Goal: Task Accomplishment & Management: Complete application form

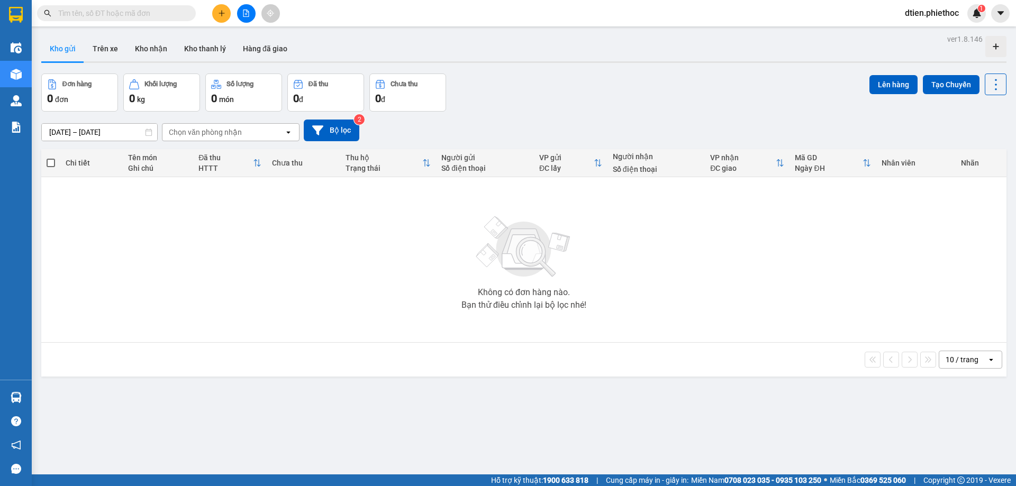
click at [110, 129] on input "13/10/2025 – 13/10/2025" at bounding box center [99, 132] width 115 height 17
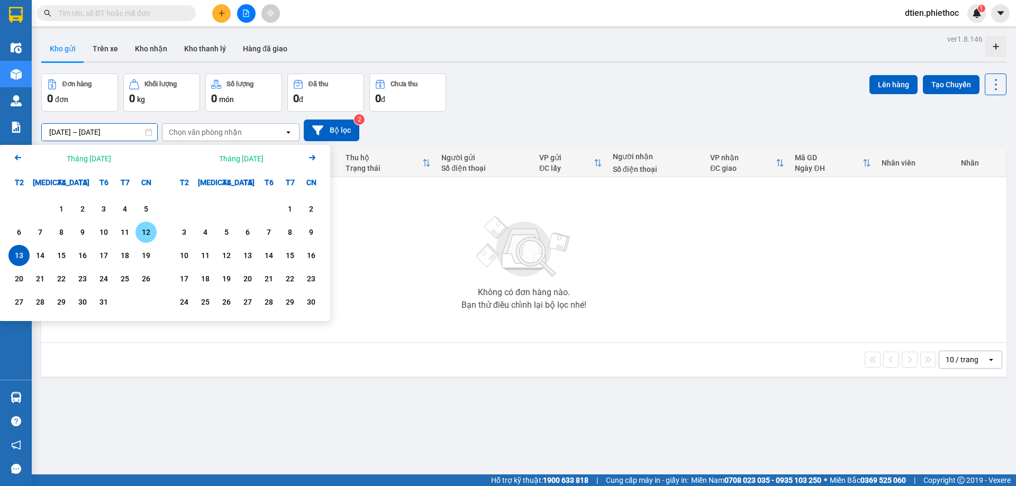
click at [142, 231] on div "12" at bounding box center [146, 232] width 15 height 13
click at [22, 260] on div "13" at bounding box center [19, 255] width 15 height 13
type input "12/10/2025 – 13/10/2025"
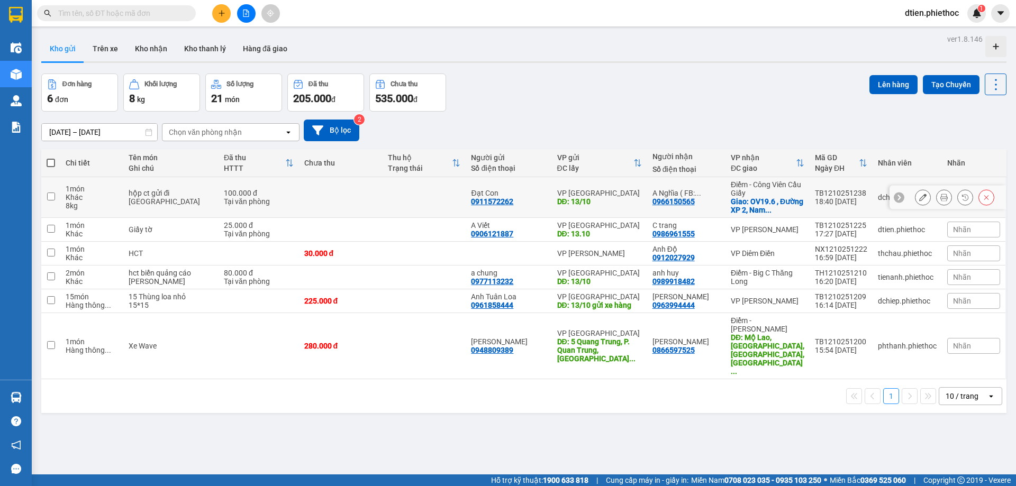
click at [803, 190] on td "Điểm - Công Viên Cầu Giấy Giao: OV19.6 , Đường XP 2, Nam ..." at bounding box center [767, 197] width 84 height 41
checkbox input "true"
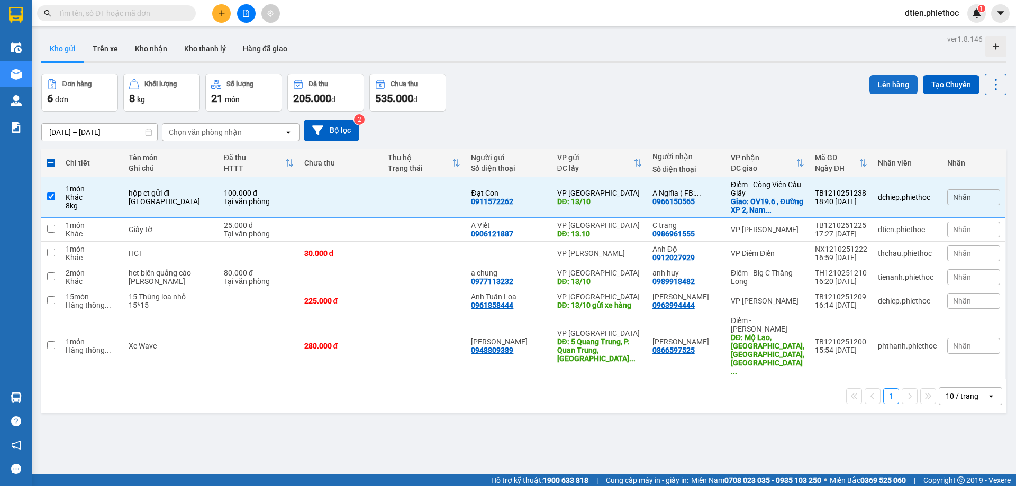
click at [876, 82] on button "Lên hàng" at bounding box center [893, 84] width 48 height 19
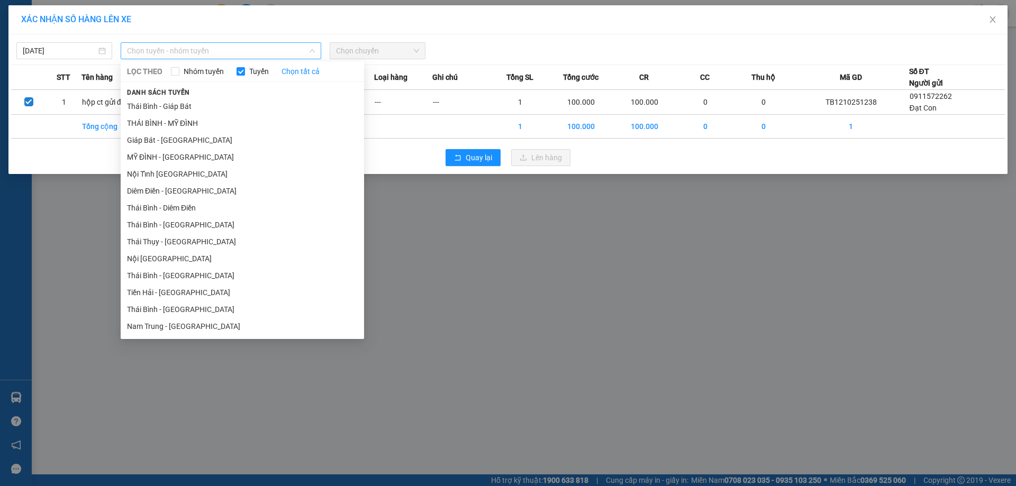
click at [170, 51] on span "Chọn tuyến - nhóm tuyến" at bounding box center [221, 51] width 188 height 16
click at [225, 122] on li "THÁI BÌNH - MỸ ĐÌNH" at bounding box center [242, 123] width 243 height 17
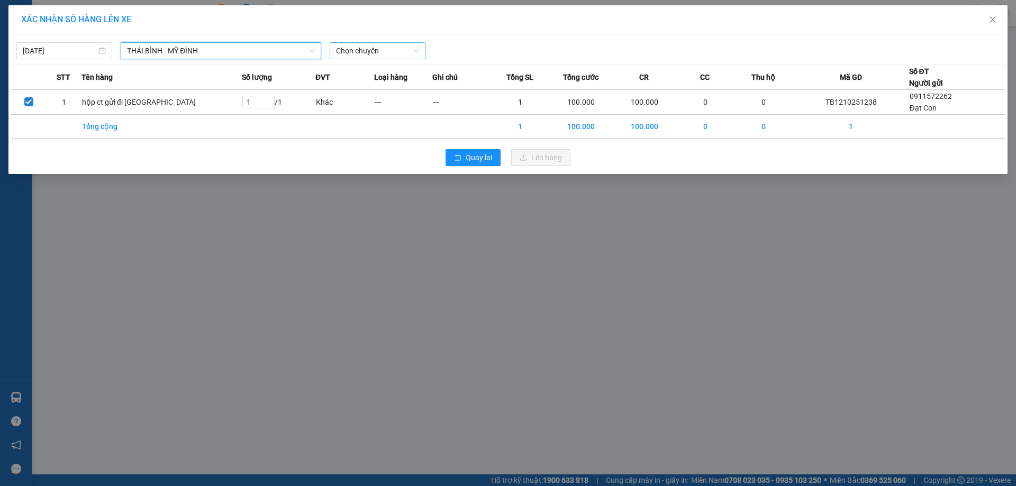
click at [367, 57] on span "Chọn chuyến" at bounding box center [377, 51] width 83 height 16
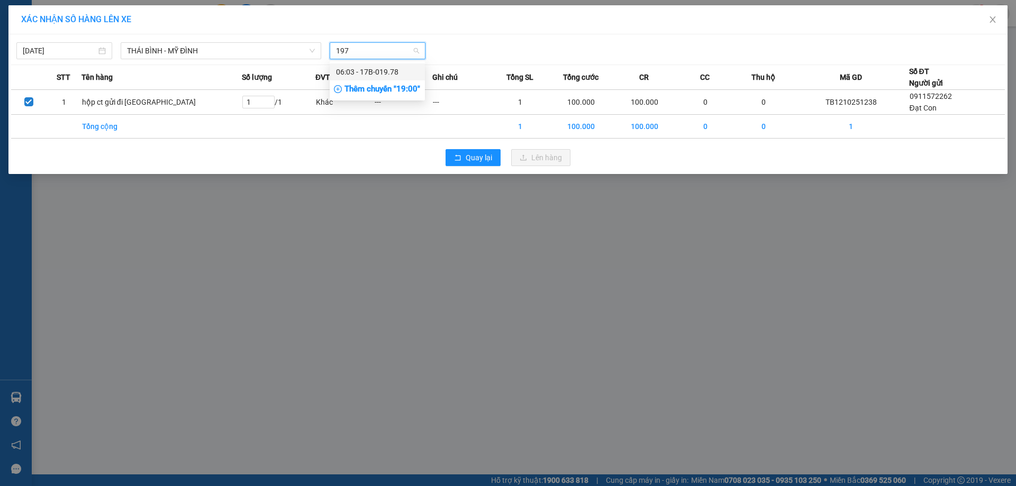
type input "1978"
click at [383, 72] on div "06:03 - 17B-019.78" at bounding box center [377, 72] width 83 height 12
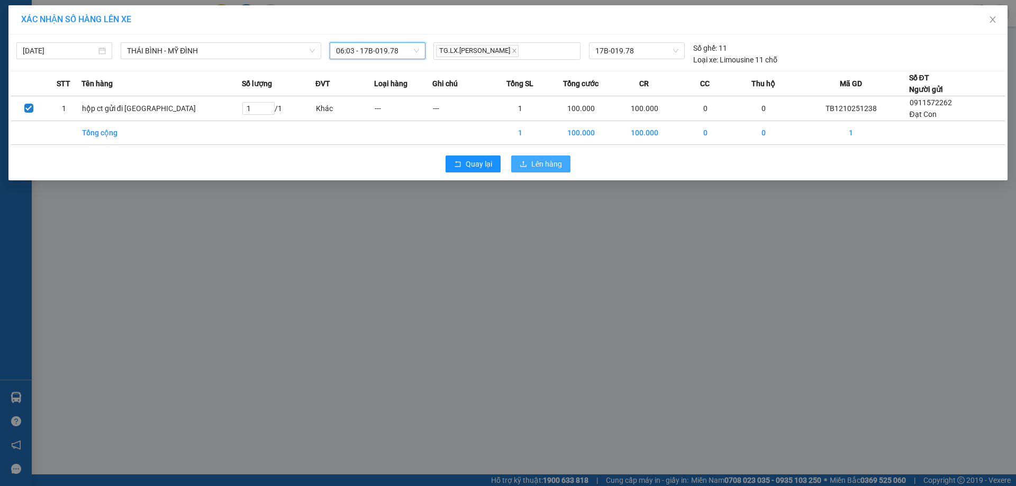
click at [536, 163] on span "Lên hàng" at bounding box center [546, 164] width 31 height 12
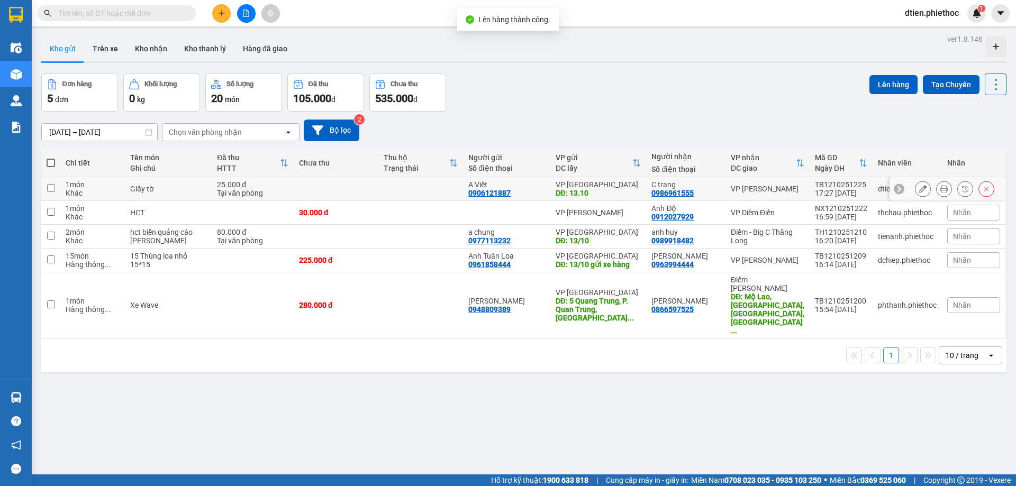
click at [768, 189] on div "VP Phạm Văn Đồng" at bounding box center [768, 189] width 74 height 8
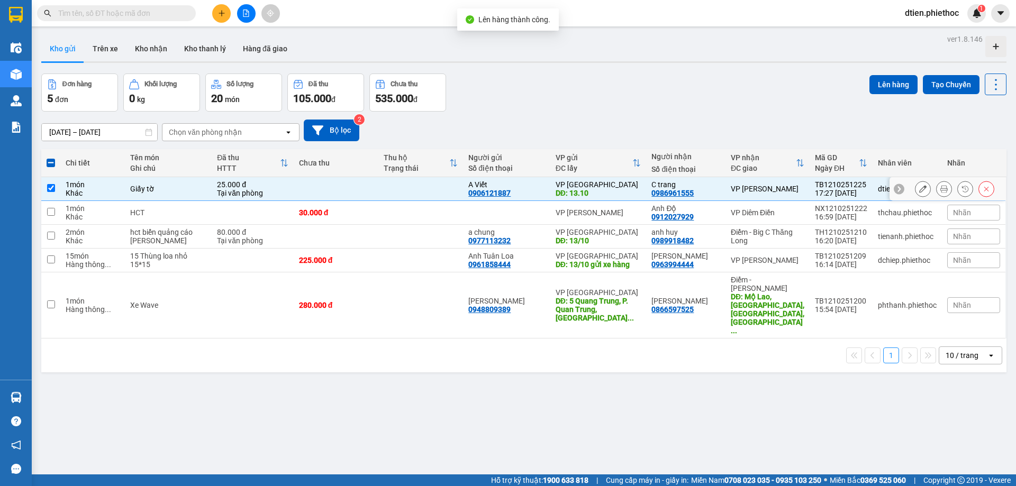
click at [777, 185] on div "VP Phạm Văn Đồng" at bounding box center [768, 189] width 74 height 8
checkbox input "false"
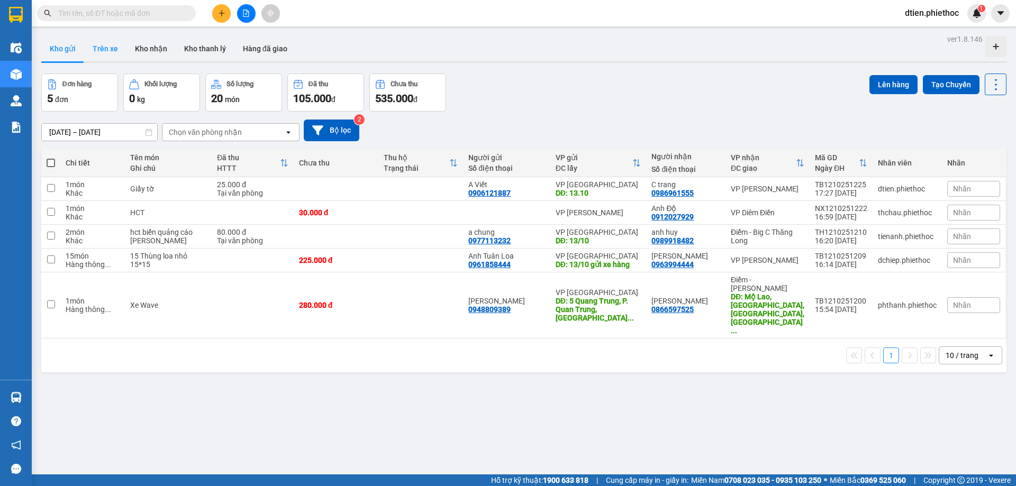
click at [107, 59] on button "Trên xe" at bounding box center [105, 48] width 42 height 25
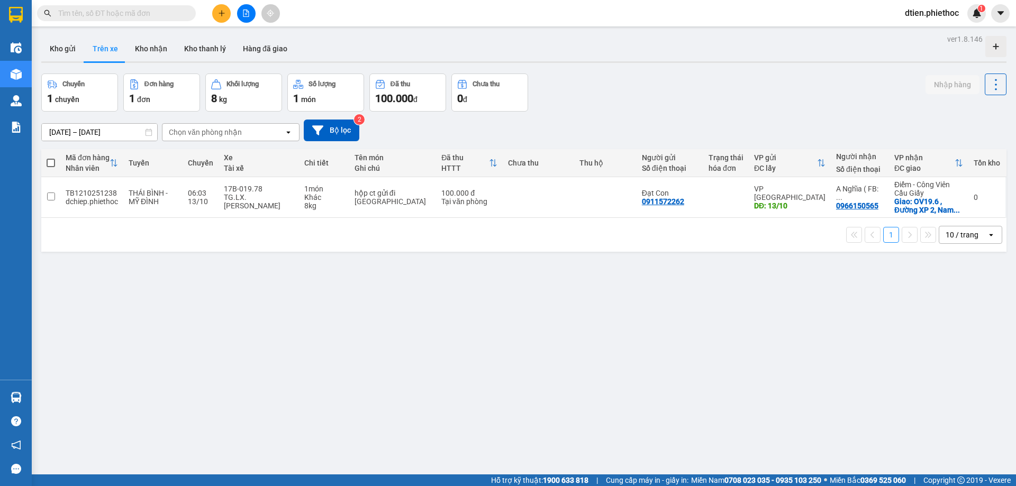
click at [212, 134] on div "Chọn văn phòng nhận" at bounding box center [205, 132] width 73 height 11
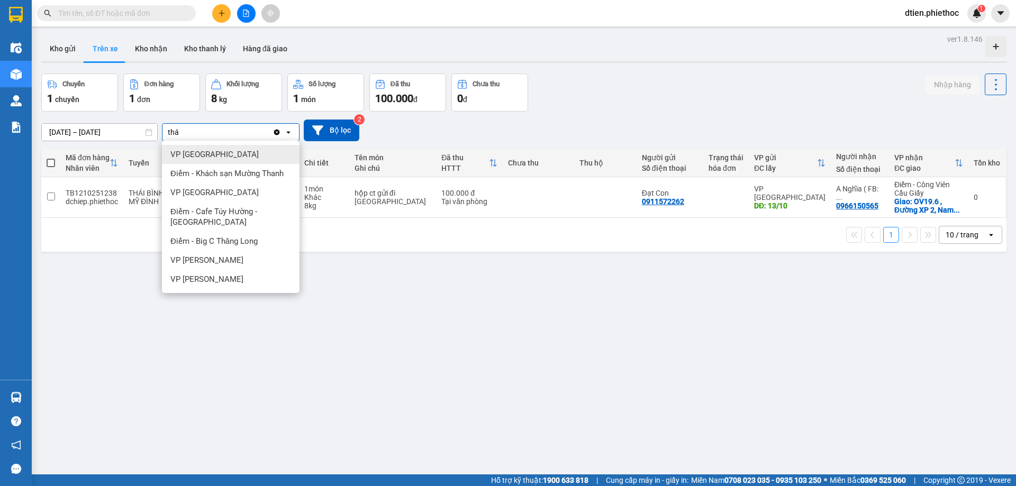
type input "thái"
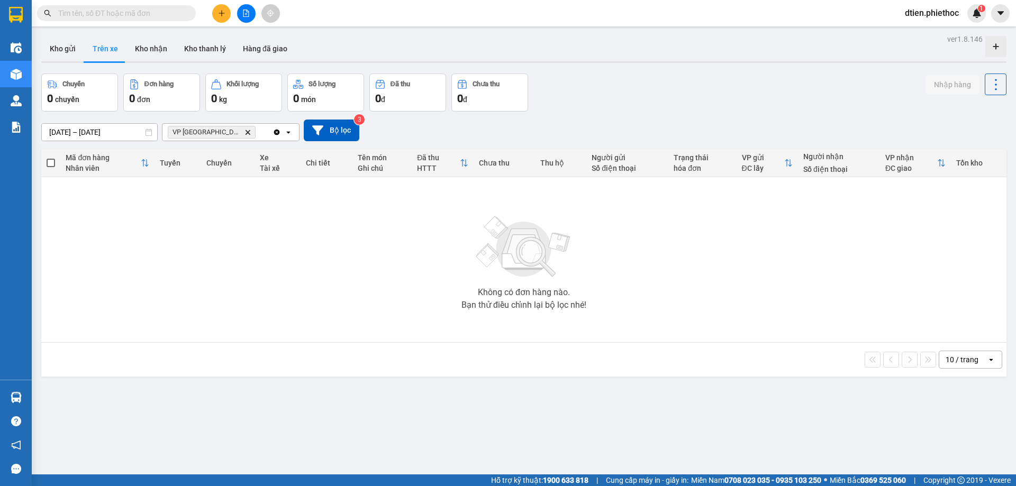
click at [125, 133] on input "13/10/2025 – 13/10/2025" at bounding box center [99, 132] width 115 height 17
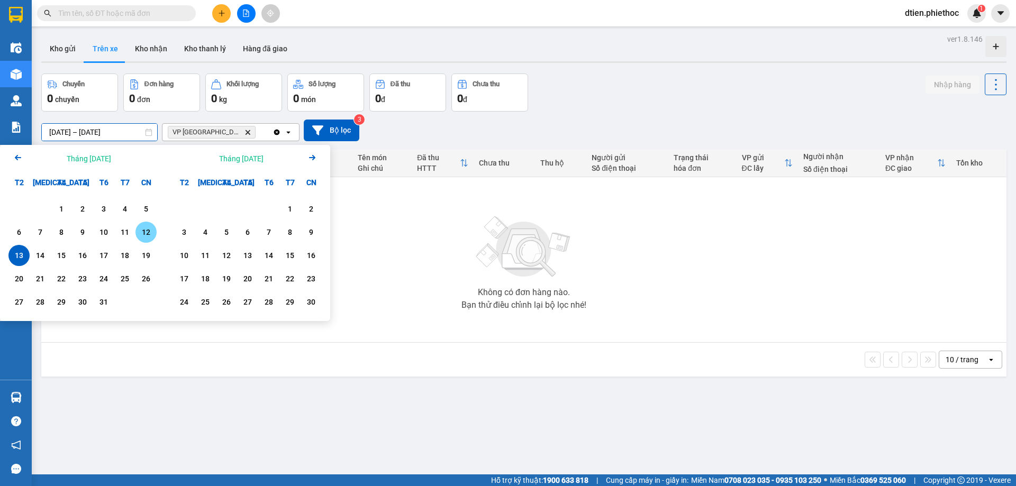
click at [139, 227] on div "12" at bounding box center [146, 232] width 15 height 13
click at [25, 252] on div "13" at bounding box center [19, 255] width 15 height 13
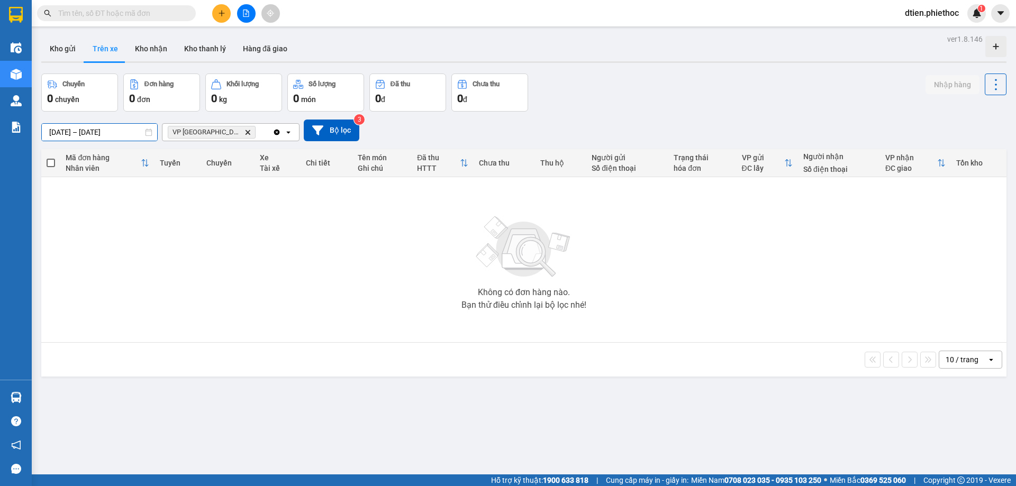
click at [114, 137] on div "ver 1.8.146 Kho gửi Trên xe Kho nhận Kho thanh lý Hàng đã giao Chuyến 0 chuyến …" at bounding box center [523, 275] width 973 height 486
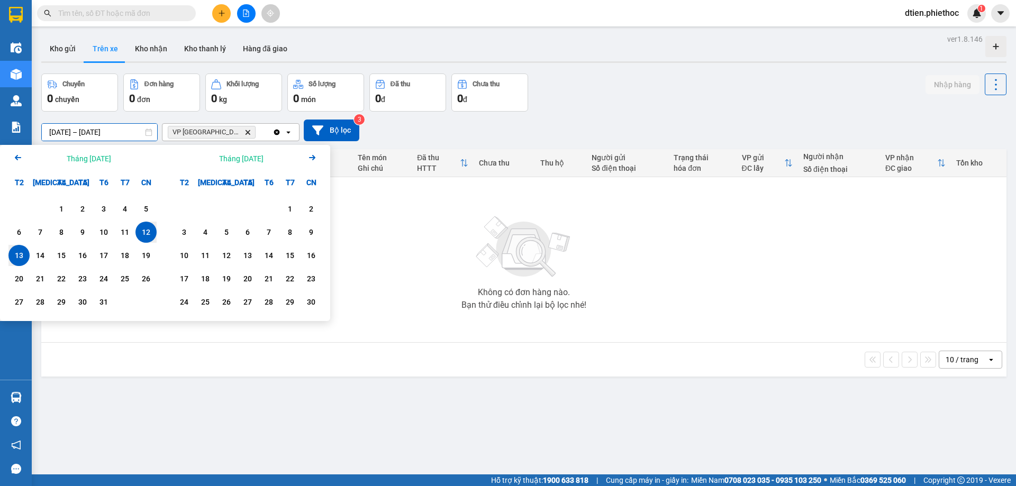
click at [23, 257] on div "13" at bounding box center [19, 255] width 15 height 13
type input "13/10/2025 – 13/10/2025"
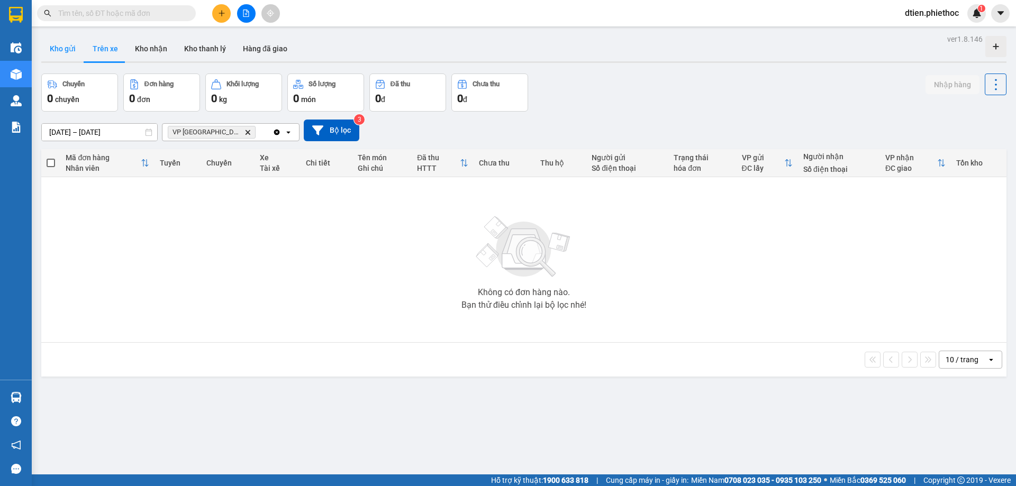
click at [57, 53] on button "Kho gửi" at bounding box center [62, 48] width 43 height 25
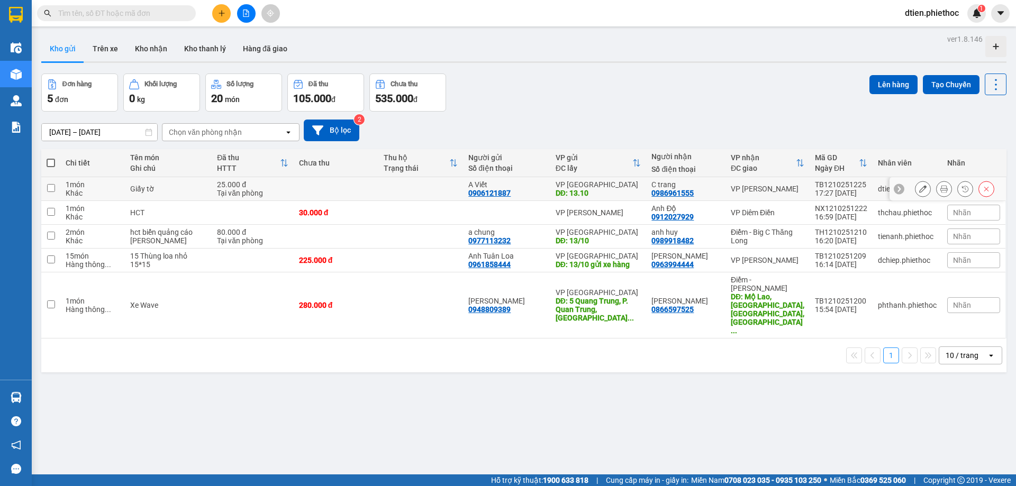
click at [699, 189] on div "C trang 0986961555" at bounding box center [685, 188] width 69 height 17
checkbox input "true"
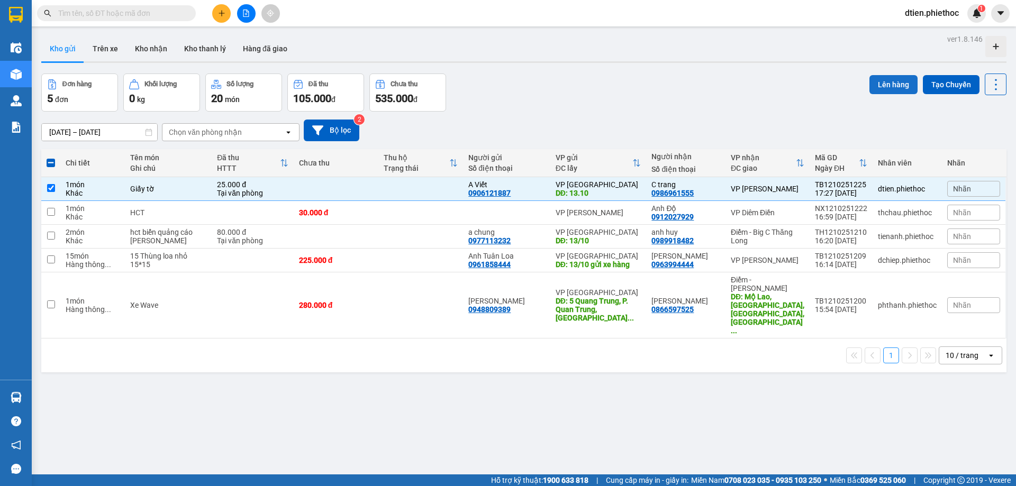
click at [875, 90] on button "Lên hàng" at bounding box center [893, 84] width 48 height 19
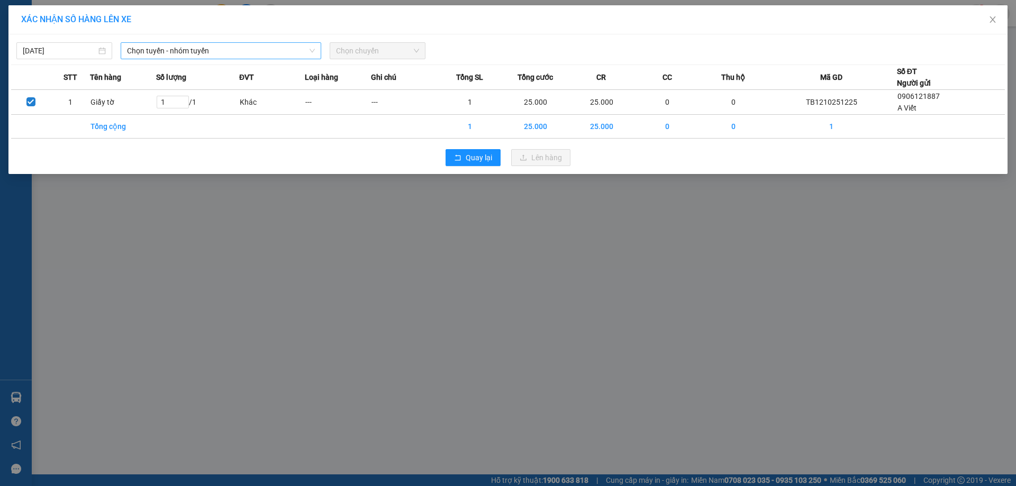
click at [226, 54] on span "Chọn tuyến - nhóm tuyến" at bounding box center [221, 51] width 188 height 16
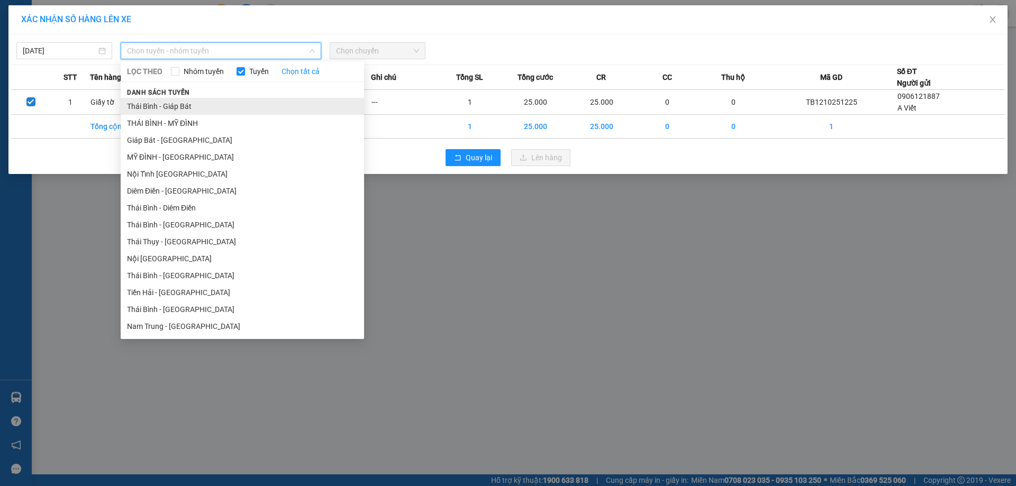
click at [205, 110] on li "Thái Bình - Giáp Bát" at bounding box center [242, 106] width 243 height 17
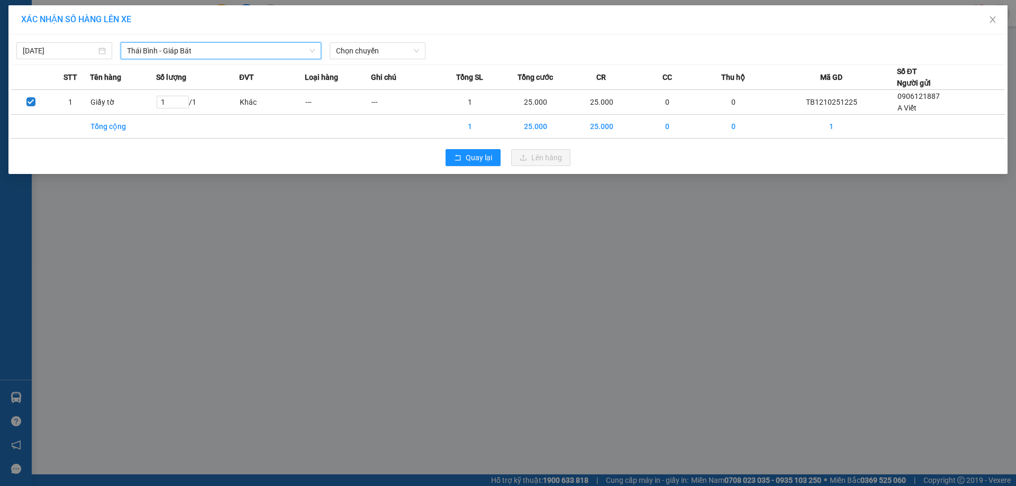
click at [232, 49] on span "Thái Bình - Giáp Bát" at bounding box center [221, 51] width 188 height 16
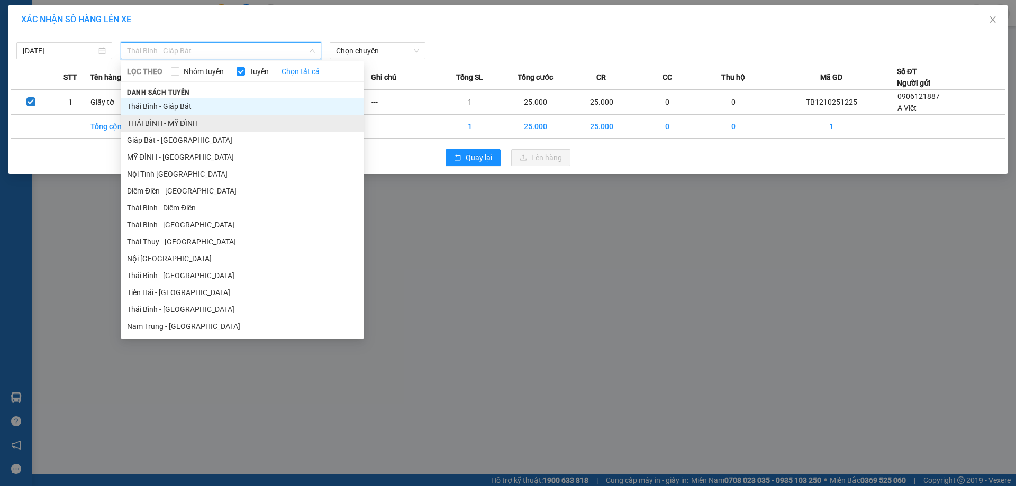
click at [214, 120] on li "THÁI BÌNH - MỸ ĐÌNH" at bounding box center [242, 123] width 243 height 17
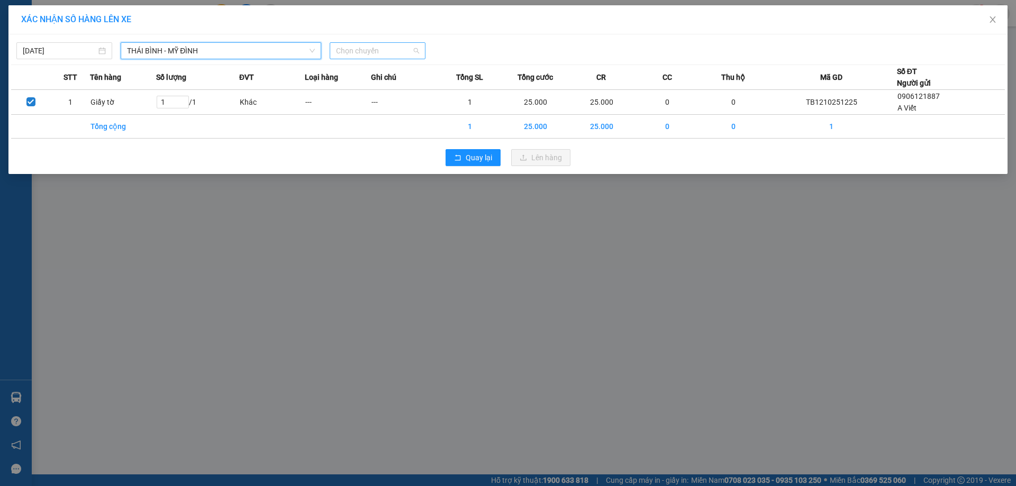
click at [379, 56] on span "Chọn chuyến" at bounding box center [377, 51] width 83 height 16
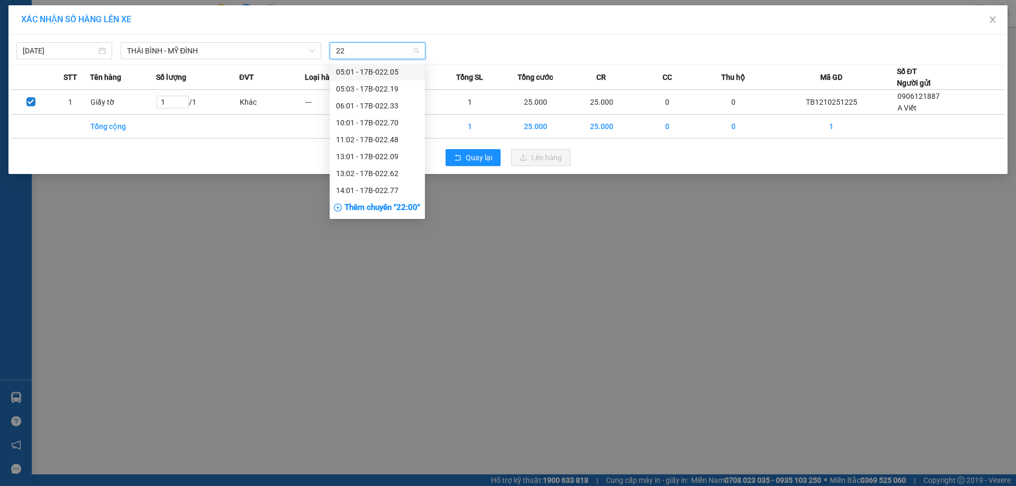
type input "2"
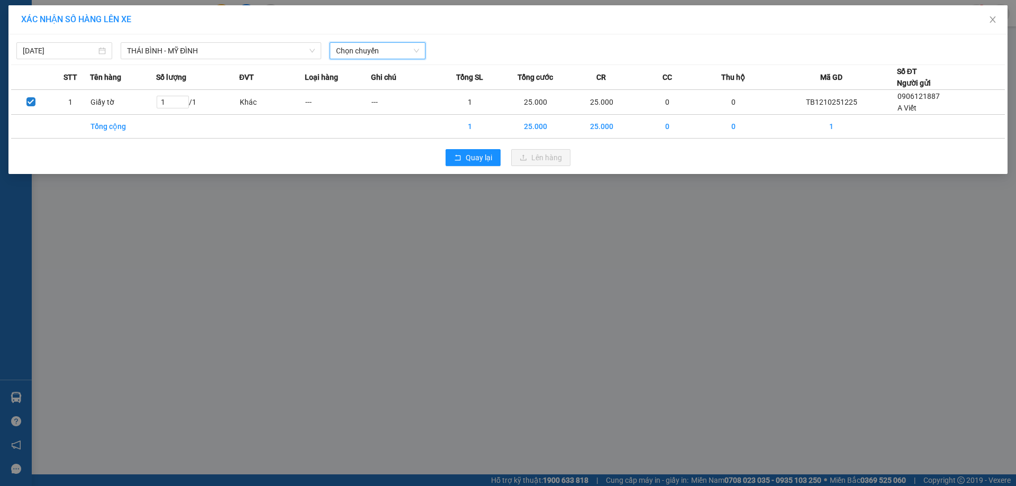
click at [393, 47] on span "Chọn chuyến" at bounding box center [377, 51] width 83 height 16
click at [86, 52] on input "12/10/2025" at bounding box center [60, 51] width 74 height 12
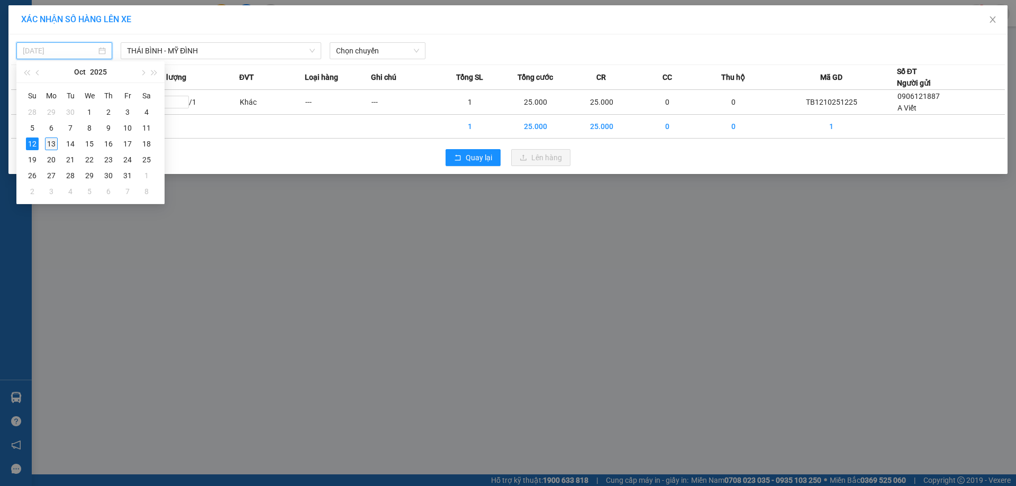
click at [54, 147] on div "13" at bounding box center [51, 144] width 13 height 13
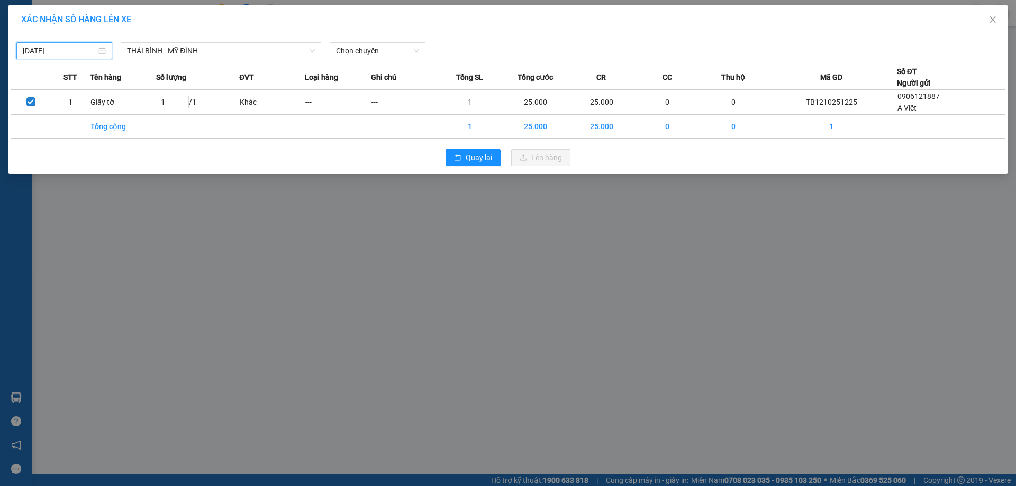
type input "13/10/2025"
click at [400, 49] on span "22:00" at bounding box center [377, 51] width 83 height 16
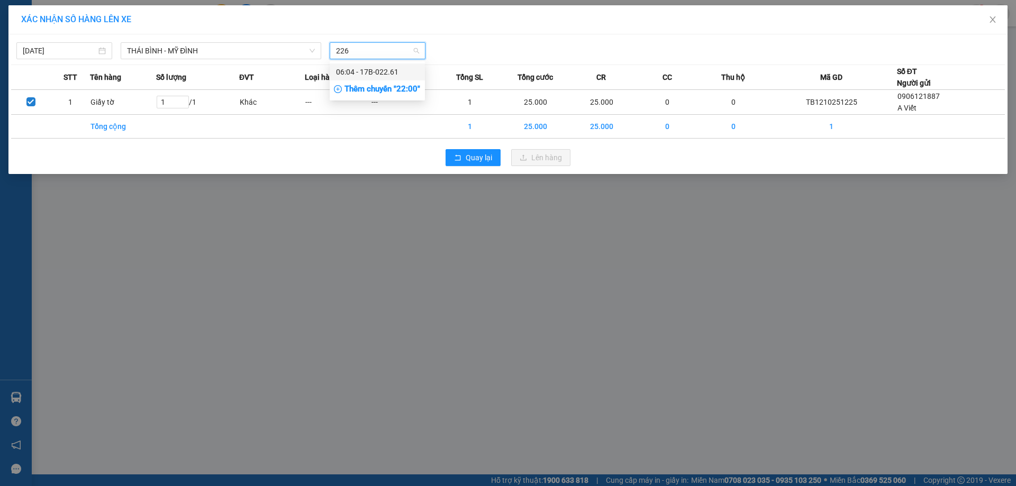
type input "2261"
click at [391, 73] on div "06:04 - 17B-022.61" at bounding box center [377, 72] width 83 height 12
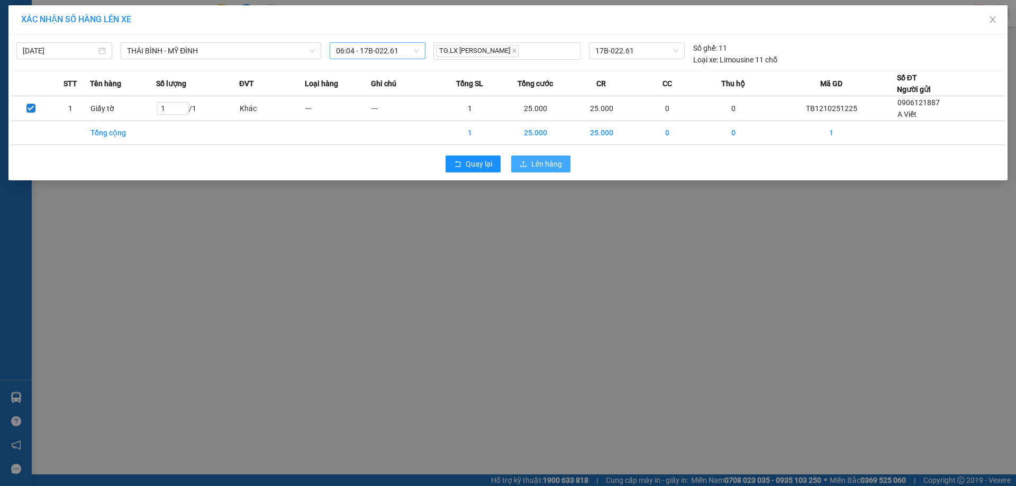
click at [540, 156] on button "Lên hàng" at bounding box center [540, 164] width 59 height 17
click at [540, 158] on span "Lên hàng" at bounding box center [546, 164] width 31 height 12
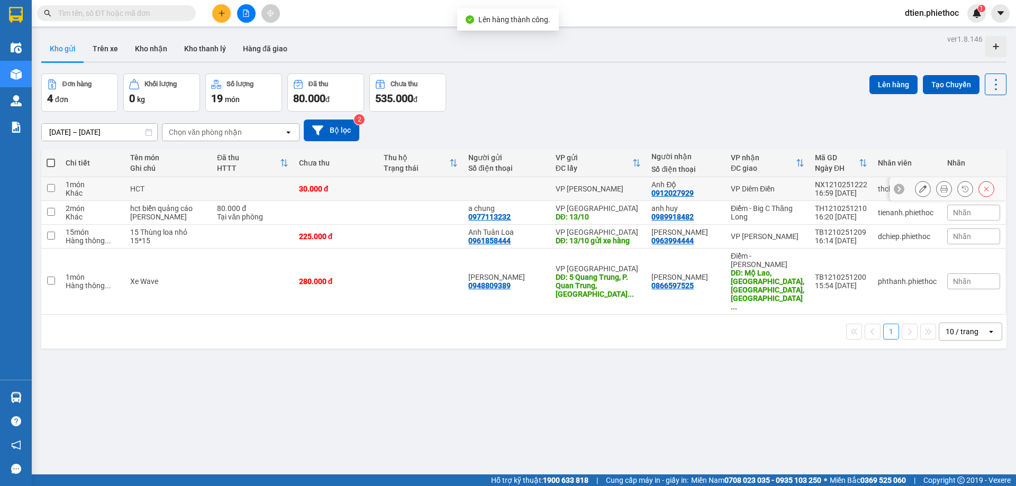
drag, startPoint x: 707, startPoint y: 188, endPoint x: 765, endPoint y: 176, distance: 58.9
click at [709, 187] on div "Anh Độ" at bounding box center [685, 184] width 69 height 8
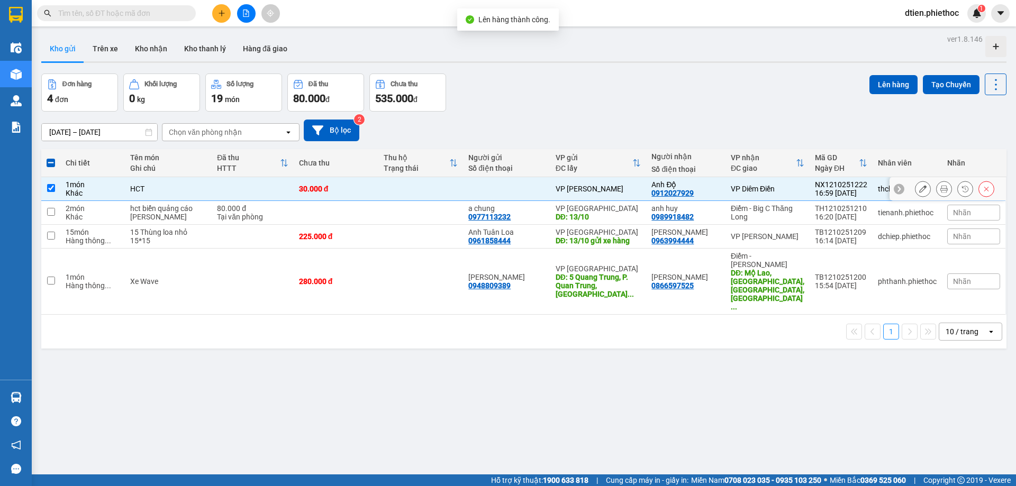
click at [730, 192] on td "VP Diêm Điền" at bounding box center [767, 189] width 84 height 24
checkbox input "false"
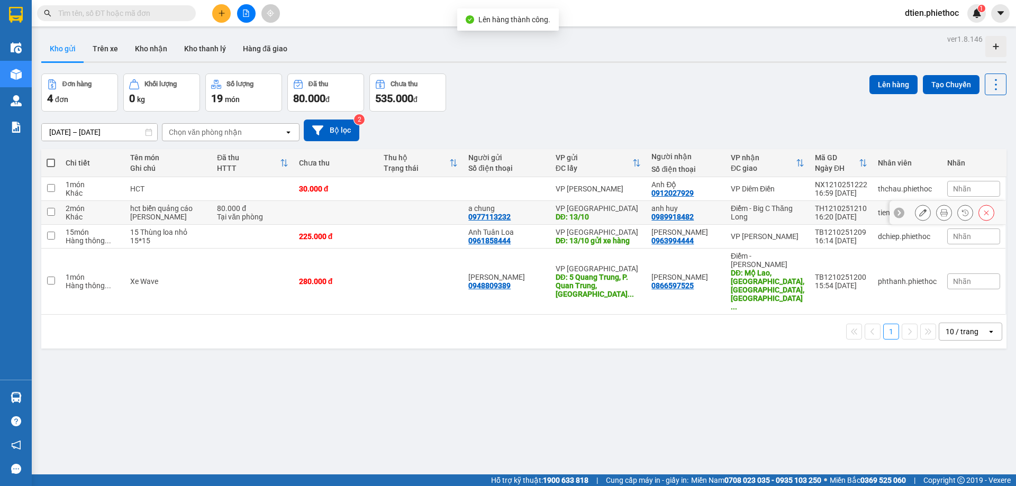
click at [727, 222] on td "Điểm - Big C Thăng Long" at bounding box center [767, 213] width 84 height 24
checkbox input "true"
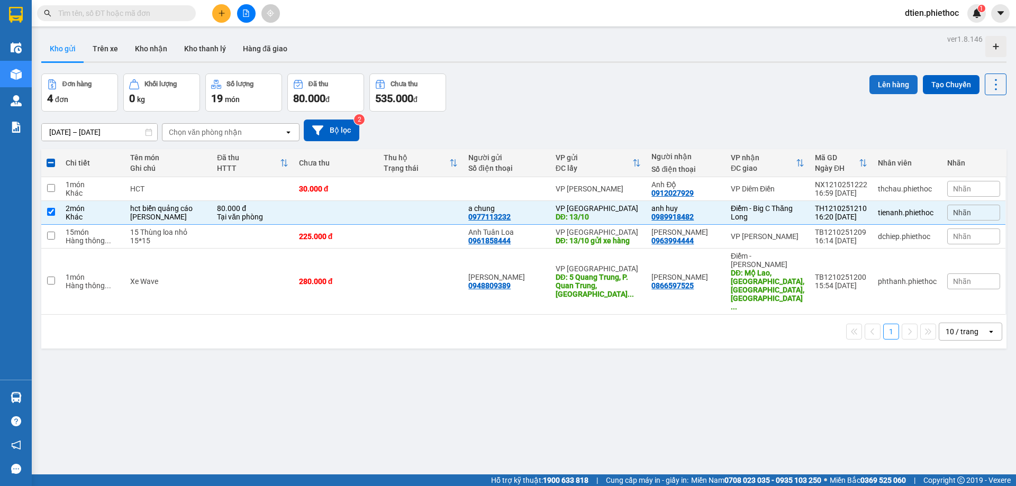
click at [880, 88] on button "Lên hàng" at bounding box center [893, 84] width 48 height 19
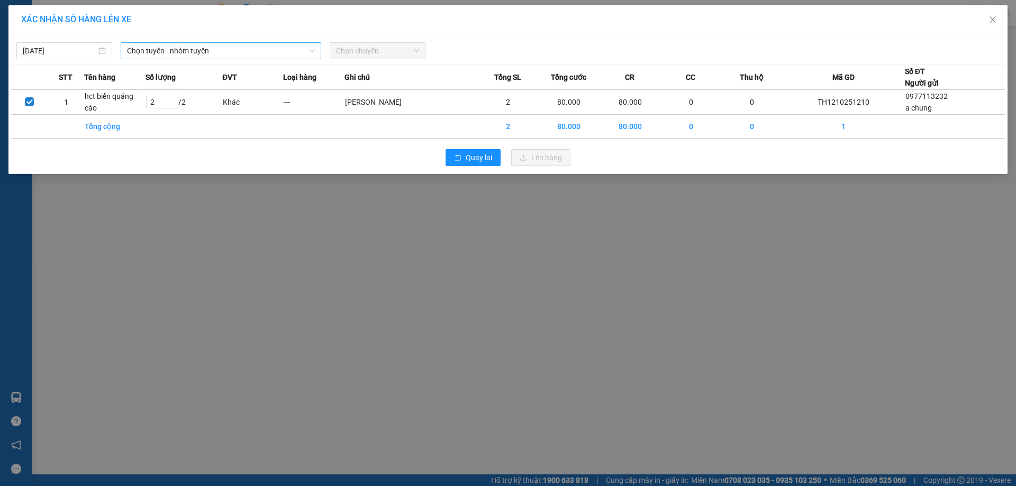
click at [217, 55] on span "Chọn tuyến - nhóm tuyến" at bounding box center [221, 51] width 188 height 16
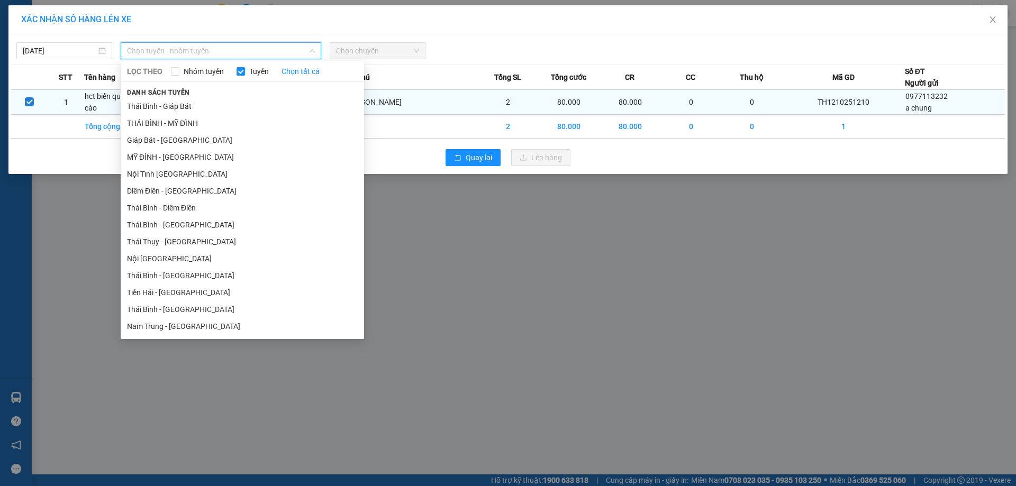
drag, startPoint x: 196, startPoint y: 122, endPoint x: 248, endPoint y: 94, distance: 58.9
click at [196, 122] on li "THÁI BÌNH - MỸ ĐÌNH" at bounding box center [242, 123] width 243 height 17
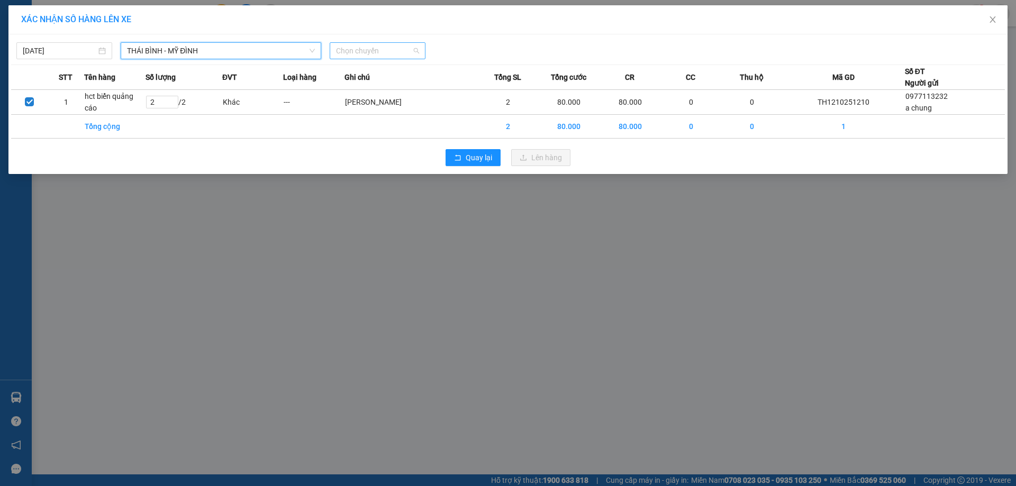
click at [362, 49] on span "Chọn chuyến" at bounding box center [377, 51] width 83 height 16
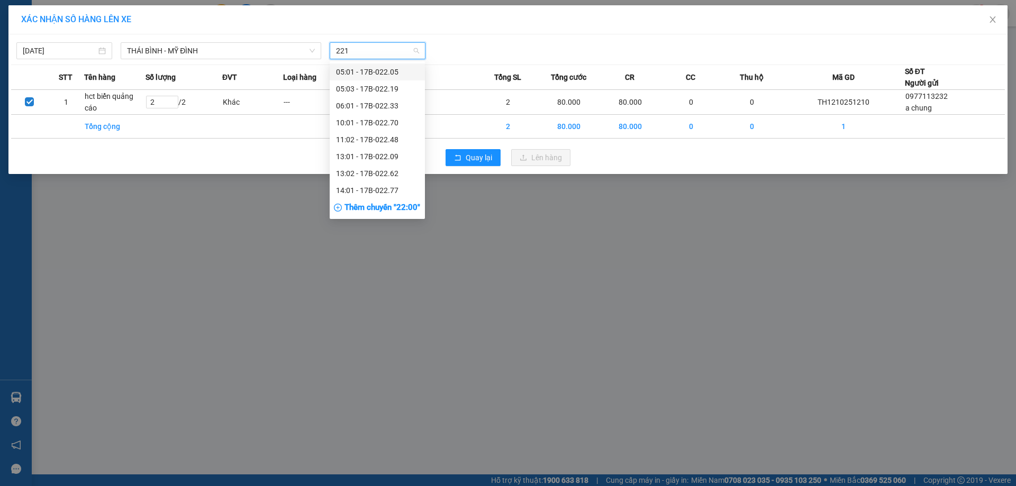
type input "2211"
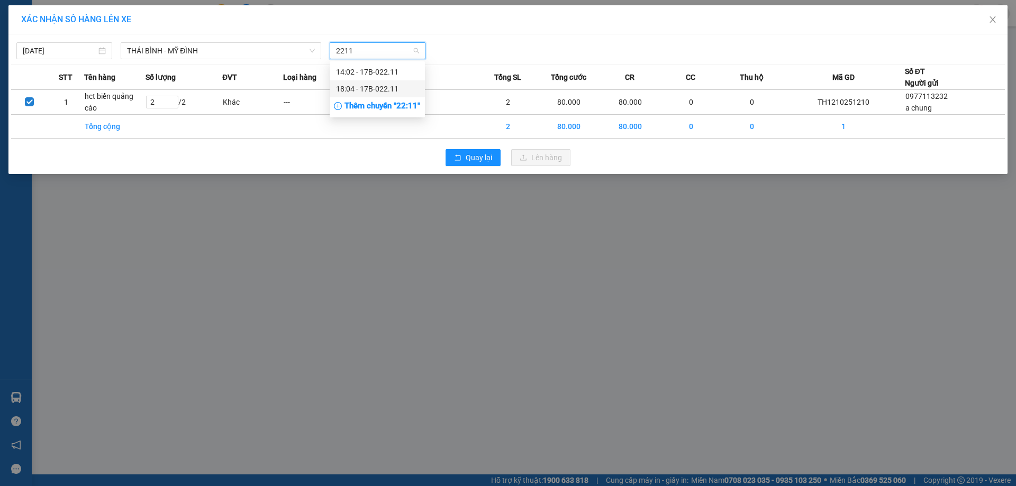
drag, startPoint x: 384, startPoint y: 91, endPoint x: 396, endPoint y: 106, distance: 19.2
click at [385, 90] on div "18:04 - 17B-022.11" at bounding box center [377, 89] width 83 height 12
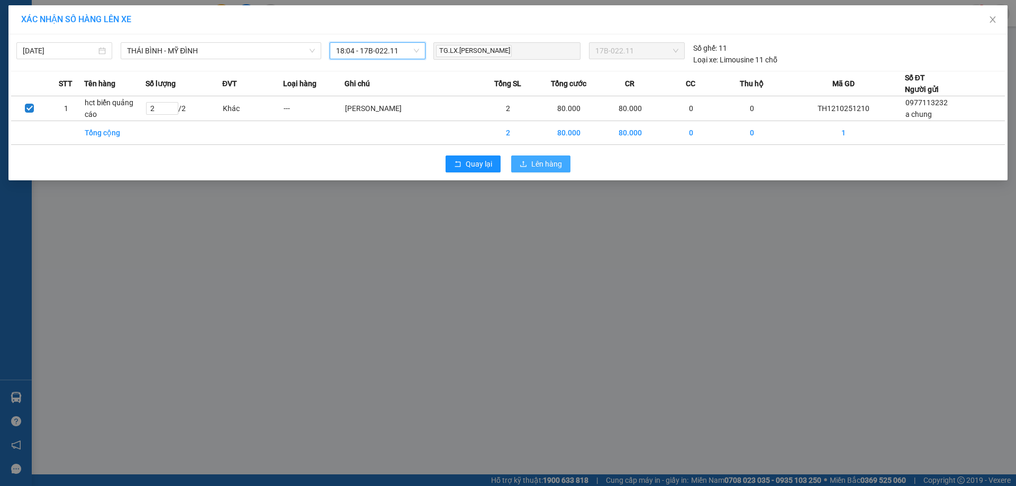
click at [539, 165] on span "Lên hàng" at bounding box center [546, 164] width 31 height 12
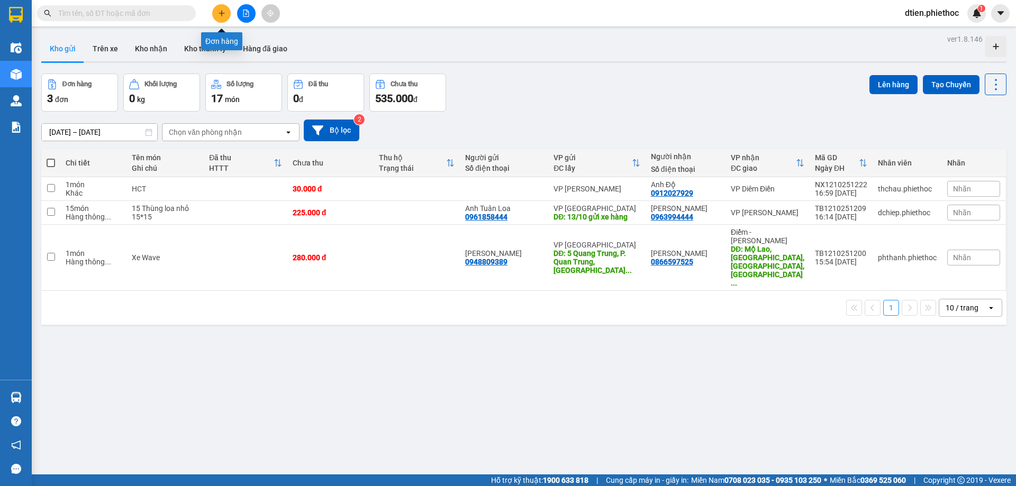
click at [217, 11] on button at bounding box center [221, 13] width 19 height 19
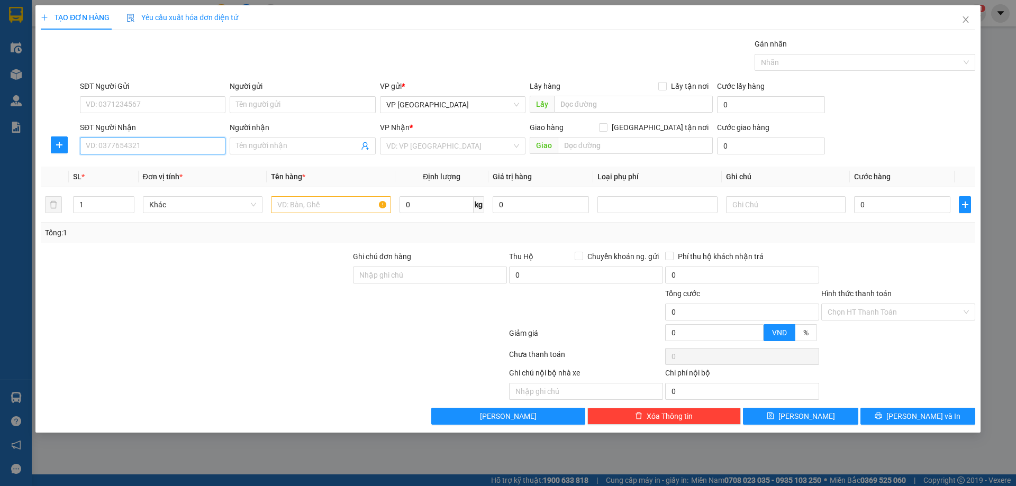
click at [160, 149] on input "SĐT Người Nhận" at bounding box center [152, 146] width 145 height 17
click at [180, 95] on div "SĐT Người Gửi" at bounding box center [152, 88] width 145 height 16
click at [180, 105] on input "SĐT Người Gửi" at bounding box center [152, 104] width 145 height 17
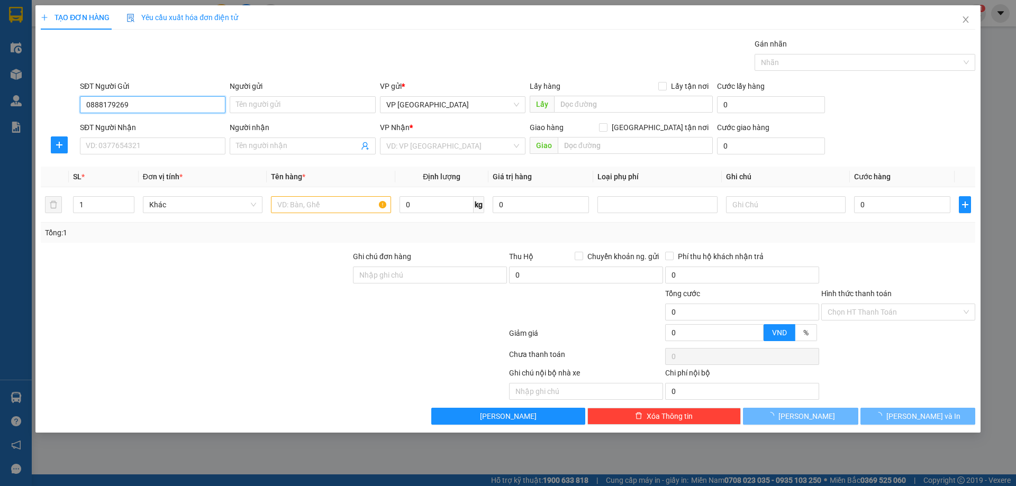
type input "0888179269"
click at [157, 70] on div "Gói vận chuyển * Tiêu chuẩn Gán nhãn Nhãn" at bounding box center [527, 56] width 899 height 37
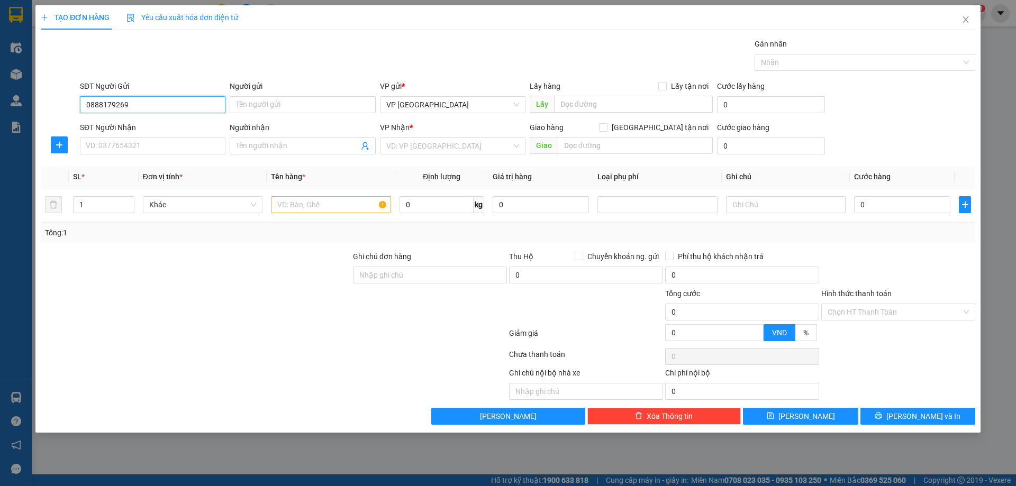
click at [164, 104] on input "0888179269" at bounding box center [152, 104] width 145 height 17
drag, startPoint x: 160, startPoint y: 136, endPoint x: 162, endPoint y: 144, distance: 8.4
click at [160, 137] on div "SĐT Người Nhận" at bounding box center [152, 130] width 145 height 16
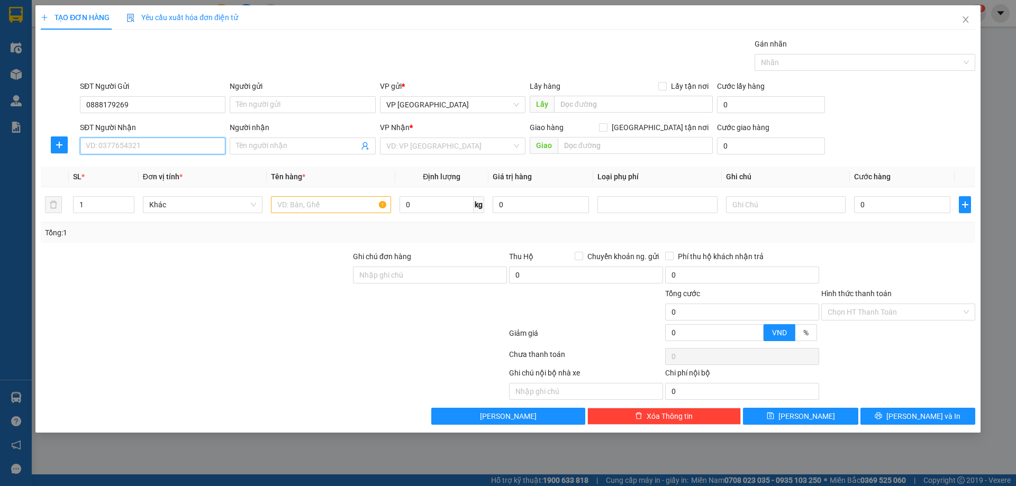
click at [162, 144] on input "SĐT Người Nhận" at bounding box center [152, 146] width 145 height 17
paste input "0888179269"
type input "0888179269"
click at [261, 152] on span at bounding box center [302, 146] width 145 height 17
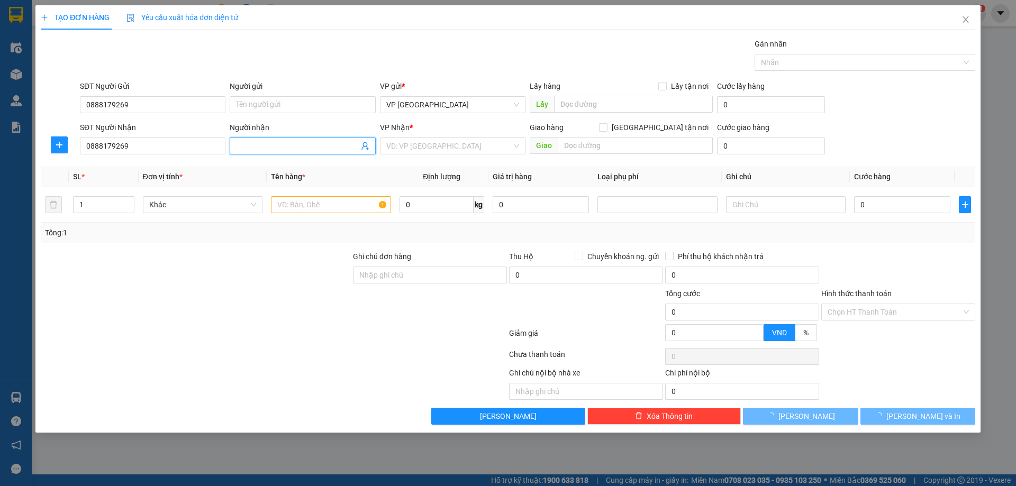
click at [264, 146] on input "Người nhận" at bounding box center [297, 146] width 122 height 12
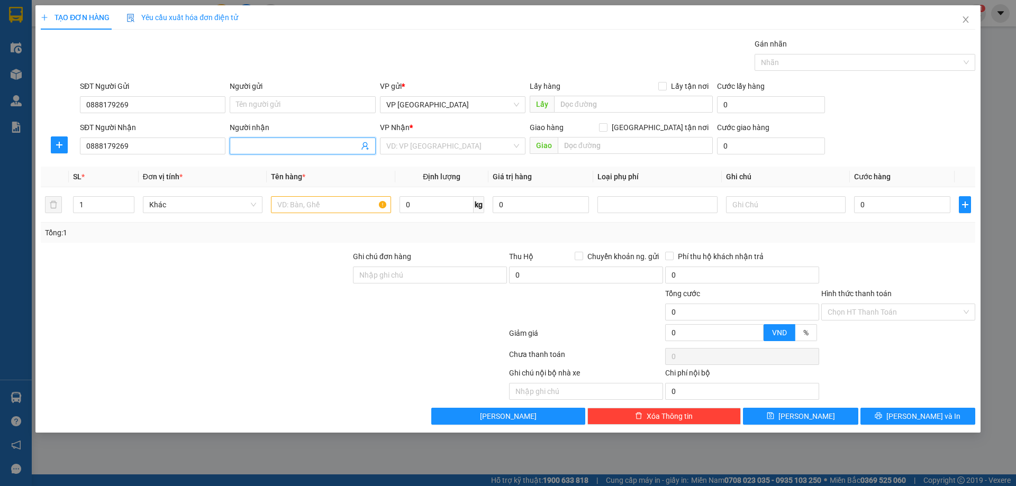
click at [264, 145] on input "Người nhận" at bounding box center [297, 146] width 122 height 12
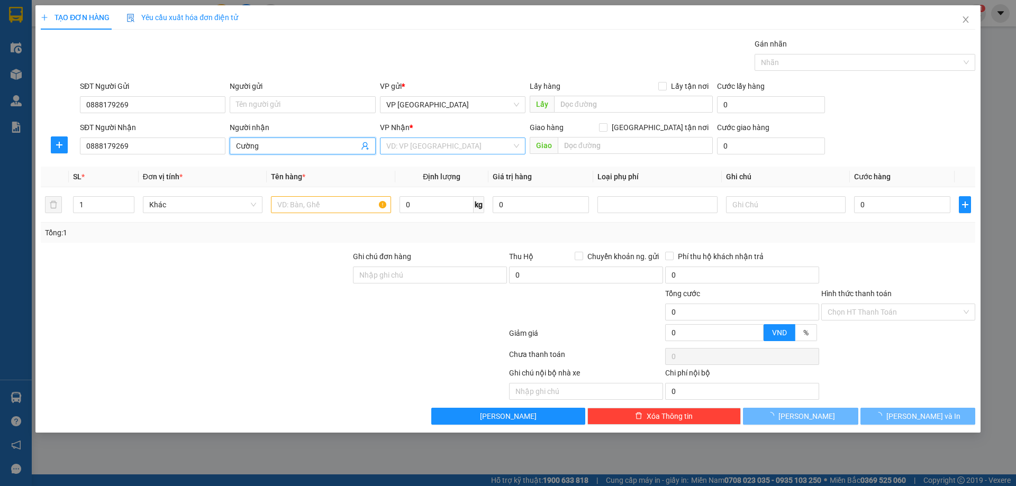
type input "Cường"
click at [438, 156] on div "VP Nhận * VD: VP Sài Gòn" at bounding box center [452, 140] width 145 height 37
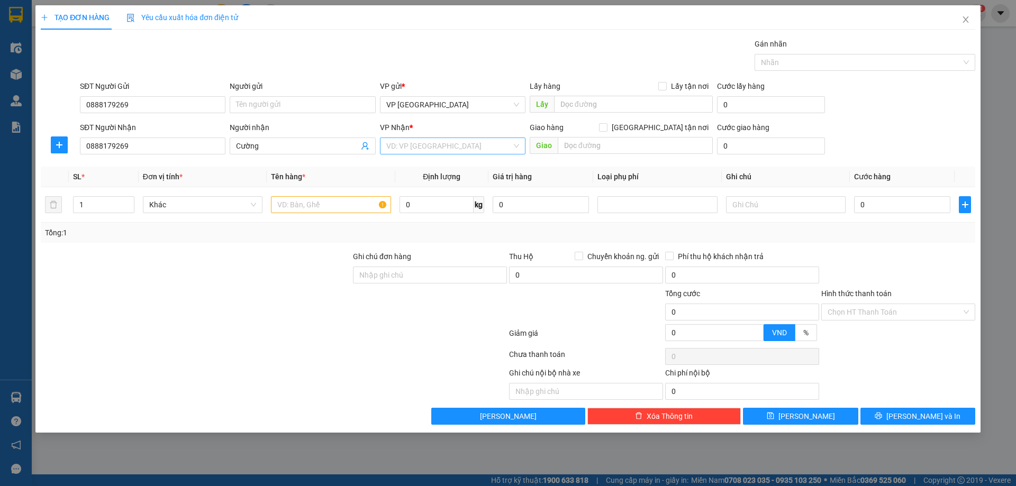
click at [439, 140] on input "search" at bounding box center [448, 146] width 125 height 16
type input "8"
type input "công"
click at [351, 205] on input "text" at bounding box center [331, 204] width 120 height 17
click at [339, 207] on input "text" at bounding box center [331, 204] width 120 height 17
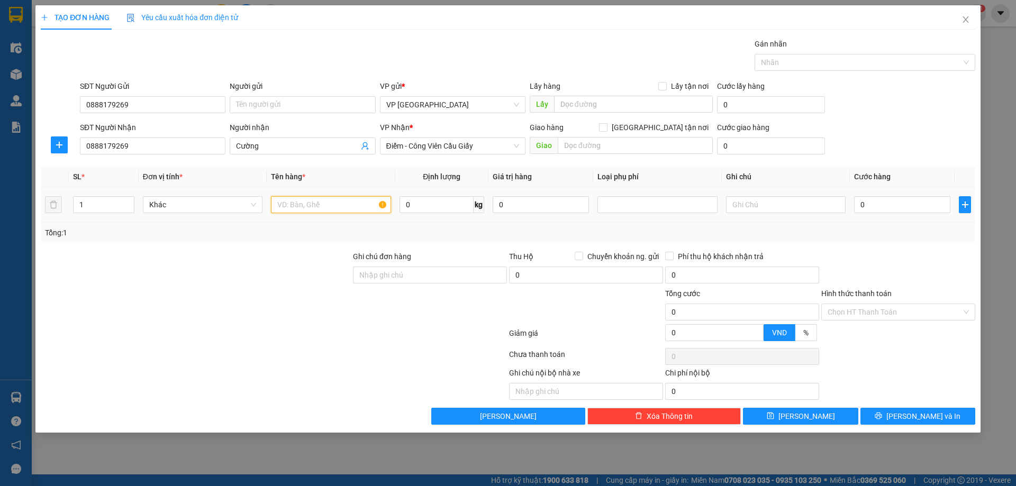
click at [339, 207] on input "text" at bounding box center [331, 204] width 120 height 17
click at [340, 202] on input "text" at bounding box center [331, 204] width 120 height 17
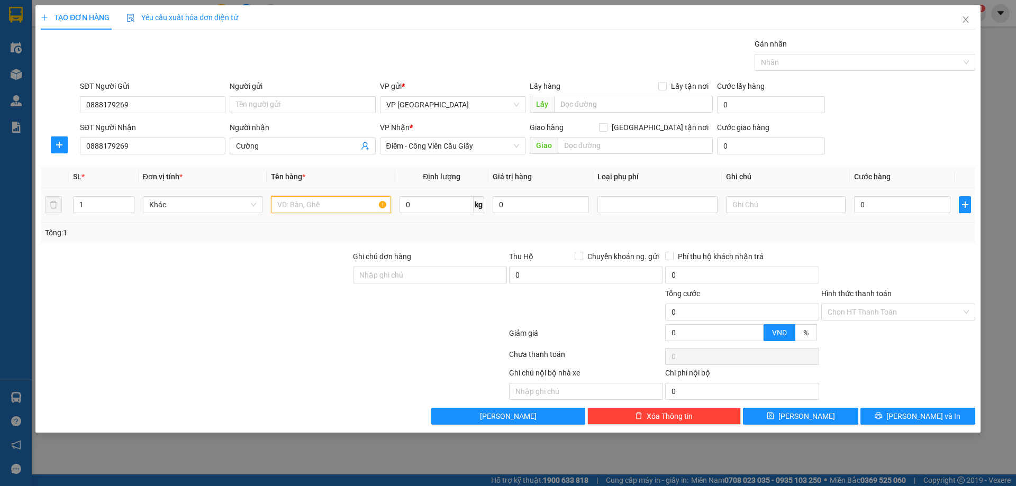
click at [340, 202] on input "text" at bounding box center [331, 204] width 120 height 17
type input "Xe wave 89ab 06563"
click at [885, 198] on input "0" at bounding box center [902, 204] width 96 height 17
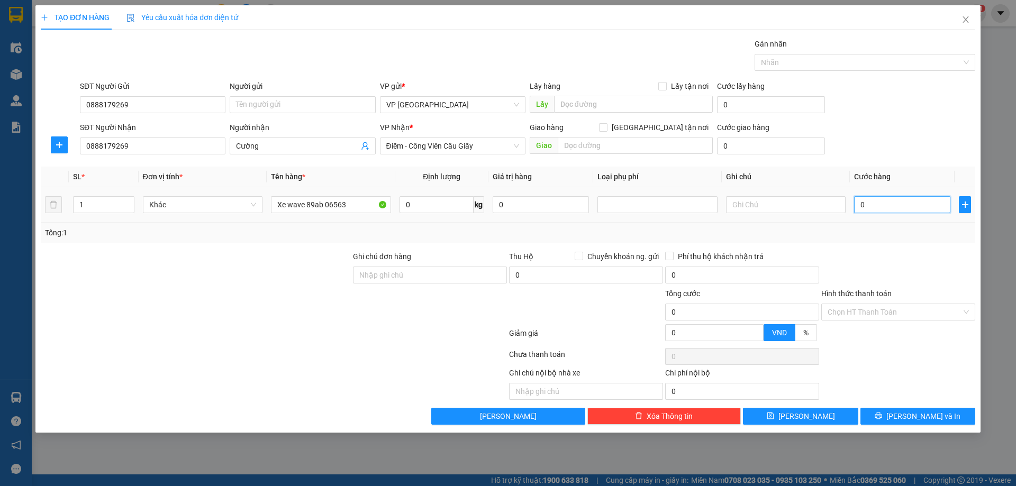
type input "2"
type input "20"
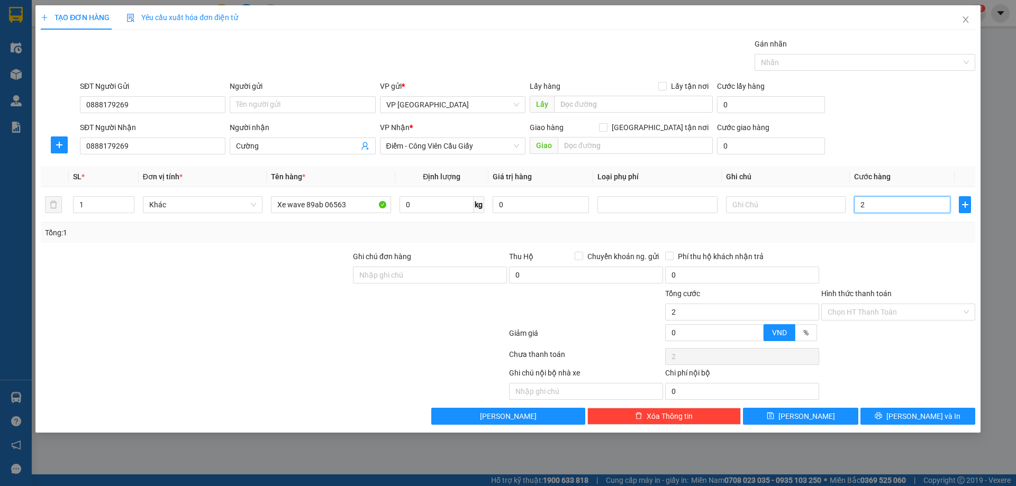
type input "20"
type input "20.000"
click at [913, 144] on div "SĐT Người Nhận 0888179269 Người nhận Cường VP Nhận * Điểm - Công Viên Cầu Giấy …" at bounding box center [527, 140] width 899 height 37
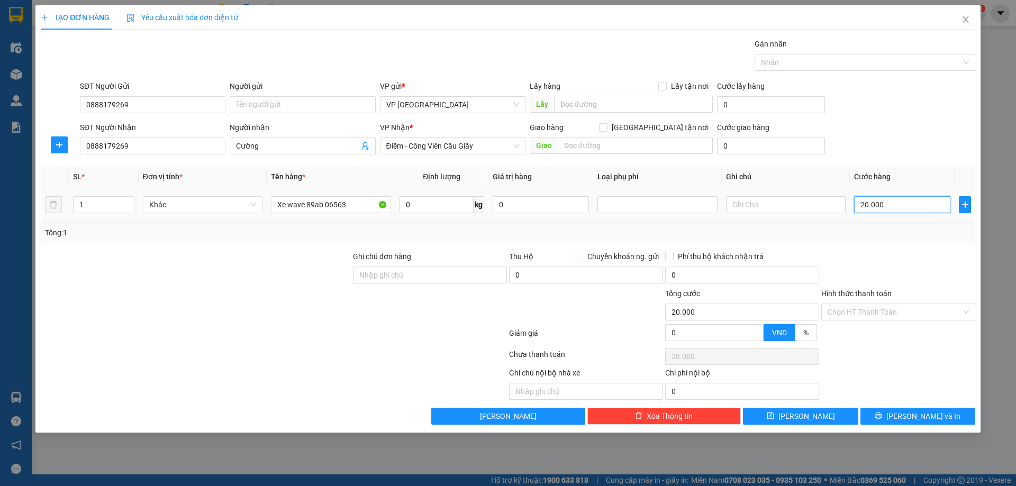
click at [910, 207] on input "20.000" at bounding box center [902, 204] width 96 height 17
type input "2"
type input "20"
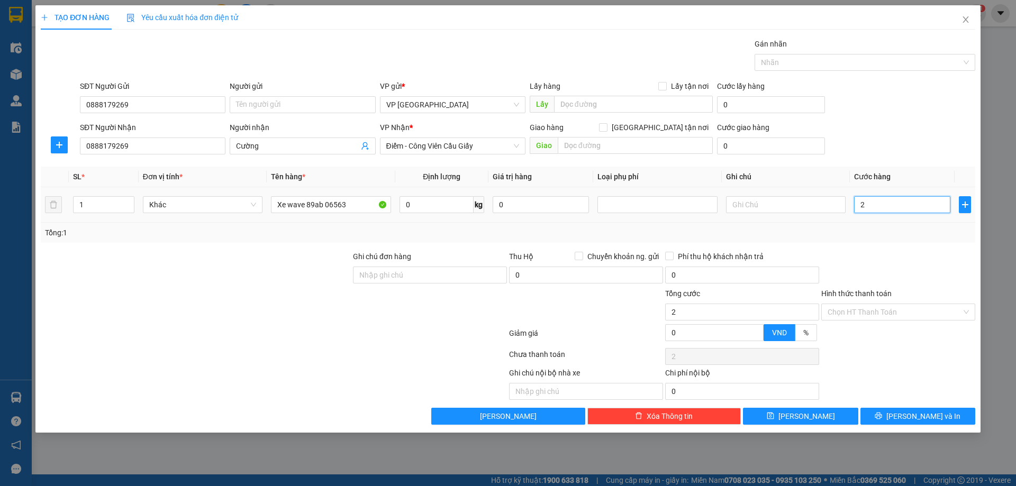
type input "20"
type input "200"
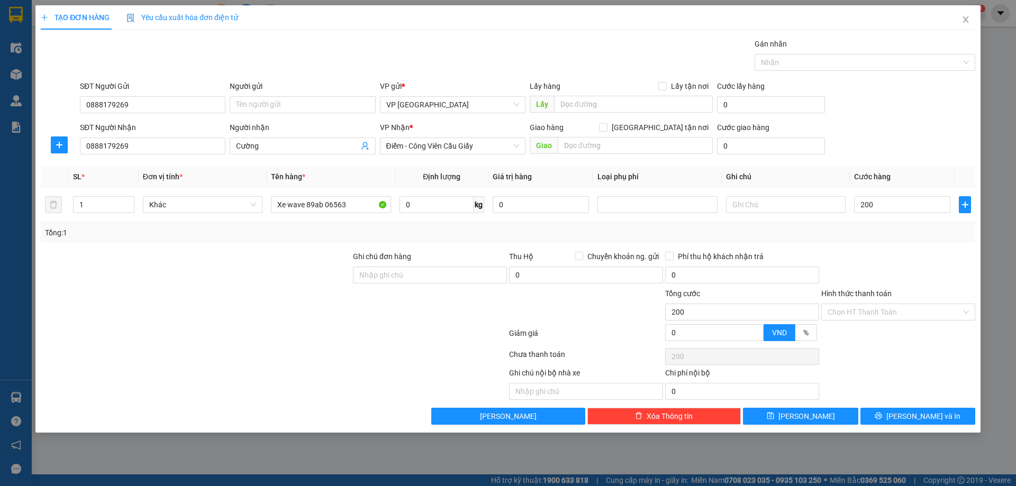
type input "200.000"
click at [906, 176] on th "Cước hàng" at bounding box center [902, 177] width 105 height 21
click at [909, 144] on div "SĐT Người Nhận 0888179269 Người nhận Cường VP Nhận * Điểm - Công Viên Cầu Giấy …" at bounding box center [527, 140] width 899 height 37
click at [904, 265] on div at bounding box center [898, 269] width 156 height 37
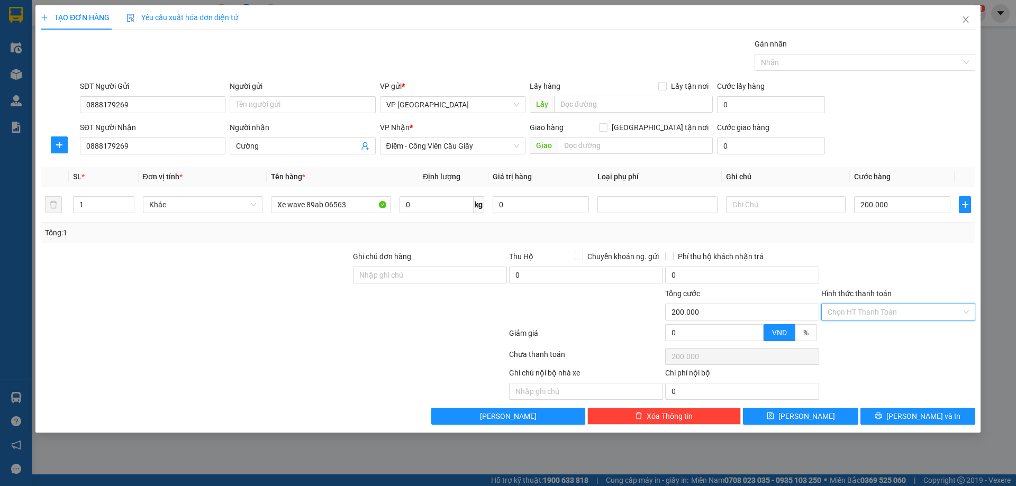
click at [914, 308] on input "Hình thức thanh toán" at bounding box center [894, 312] width 134 height 16
click at [902, 336] on div "Tại văn phòng" at bounding box center [897, 333] width 141 height 12
type input "0"
click at [918, 412] on span "Lưu và In" at bounding box center [923, 417] width 74 height 12
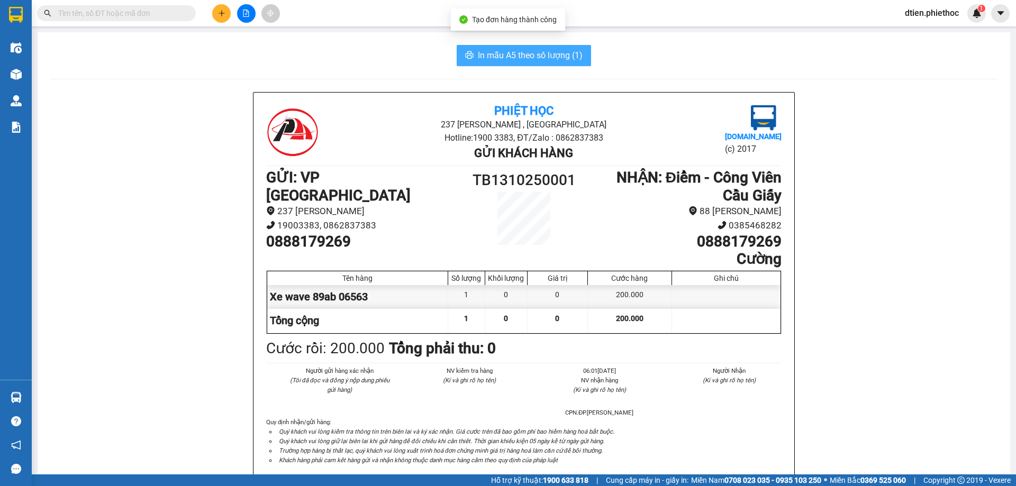
click at [541, 50] on span "In mẫu A5 theo số lượng (1)" at bounding box center [530, 55] width 105 height 13
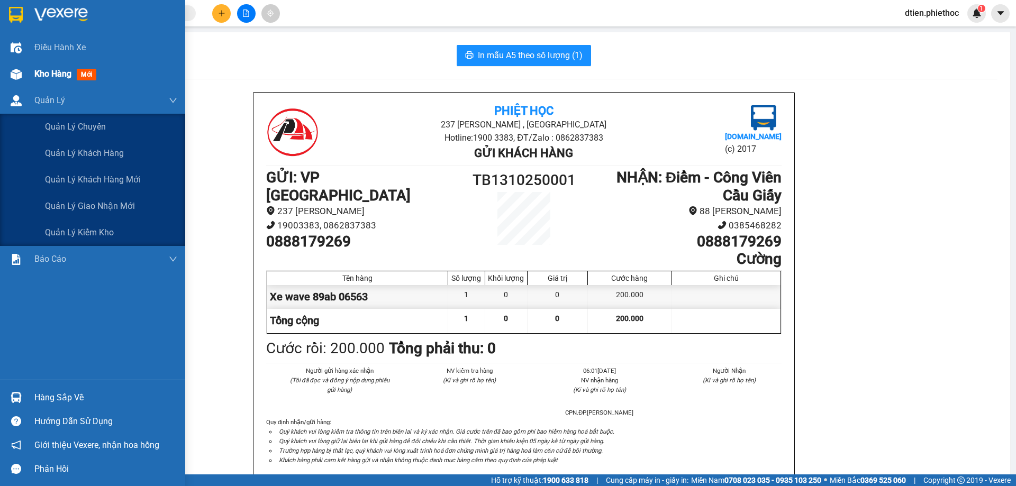
click at [29, 85] on div "Kho hàng mới" at bounding box center [92, 74] width 185 height 26
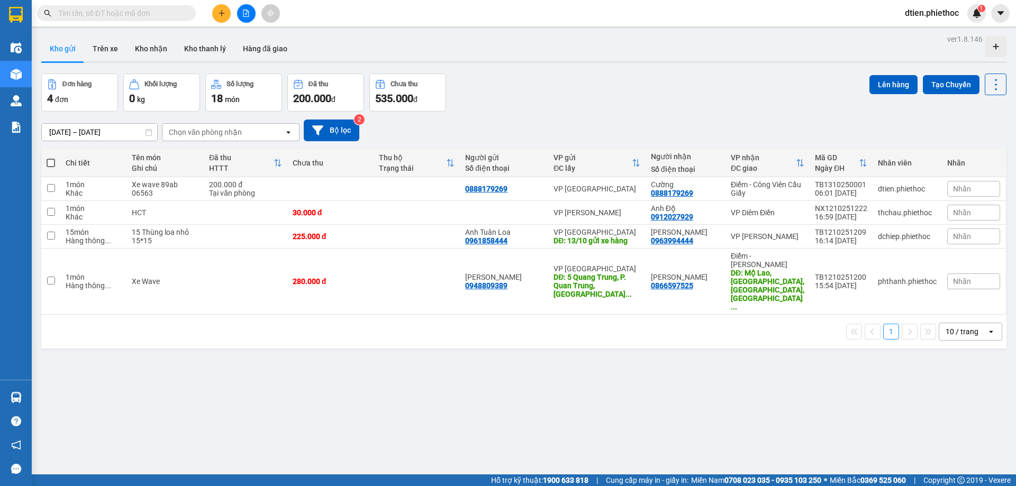
click at [659, 87] on div "Đơn hàng 4 đơn Khối lượng 0 kg Số lượng 18 món Đã thu 200.000 đ Chưa thu 535.00…" at bounding box center [523, 93] width 965 height 38
click at [159, 41] on button "Kho nhận" at bounding box center [150, 48] width 49 height 25
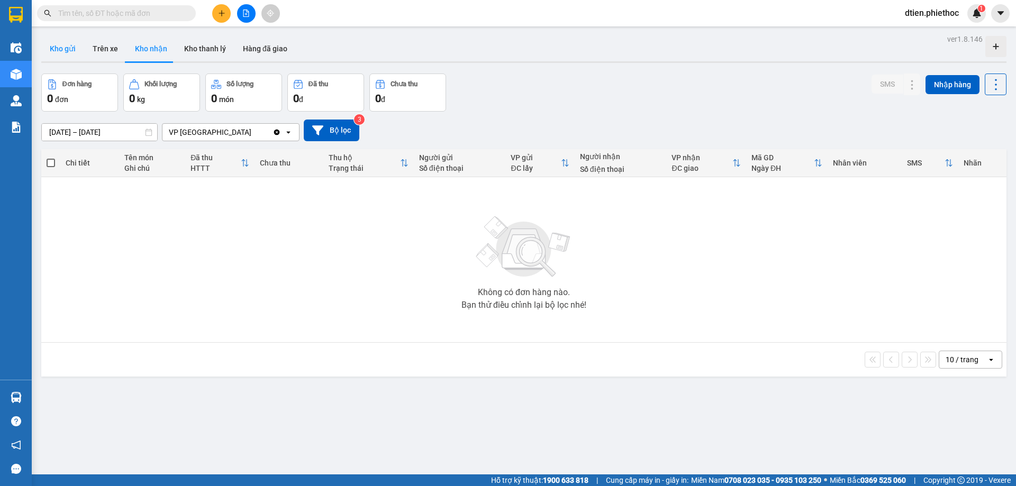
click at [65, 49] on button "Kho gửi" at bounding box center [62, 48] width 43 height 25
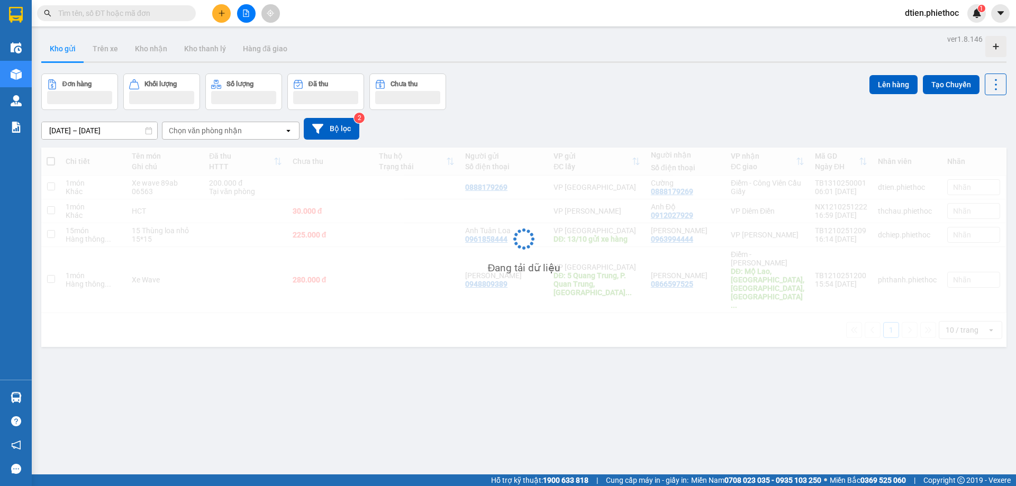
click at [65, 49] on button "Kho gửi" at bounding box center [62, 48] width 43 height 25
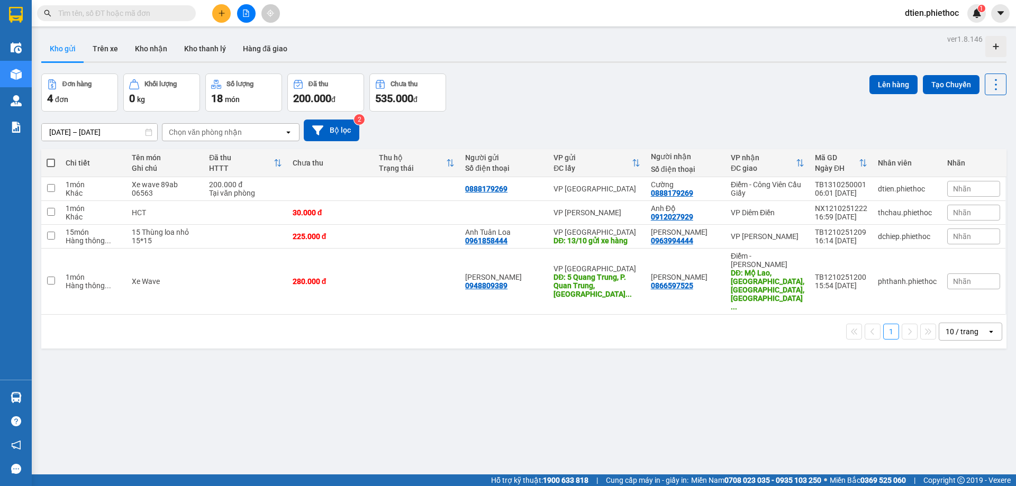
click at [607, 62] on div at bounding box center [523, 62] width 965 height 2
click at [219, 10] on icon "plus" at bounding box center [221, 13] width 7 height 7
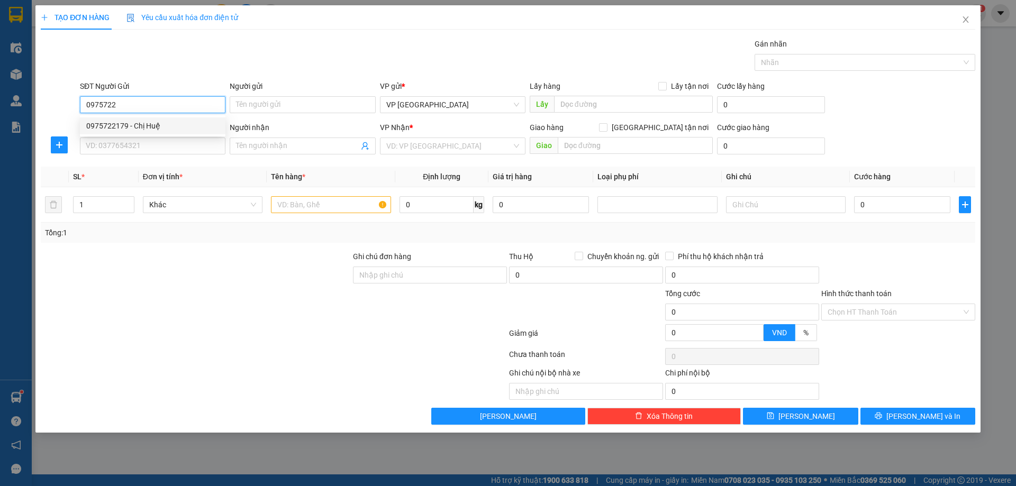
click at [167, 126] on div "0975722179 - Chị Huệ" at bounding box center [152, 126] width 133 height 12
type input "0975722179"
type input "Chị Huệ"
type input "0975722179"
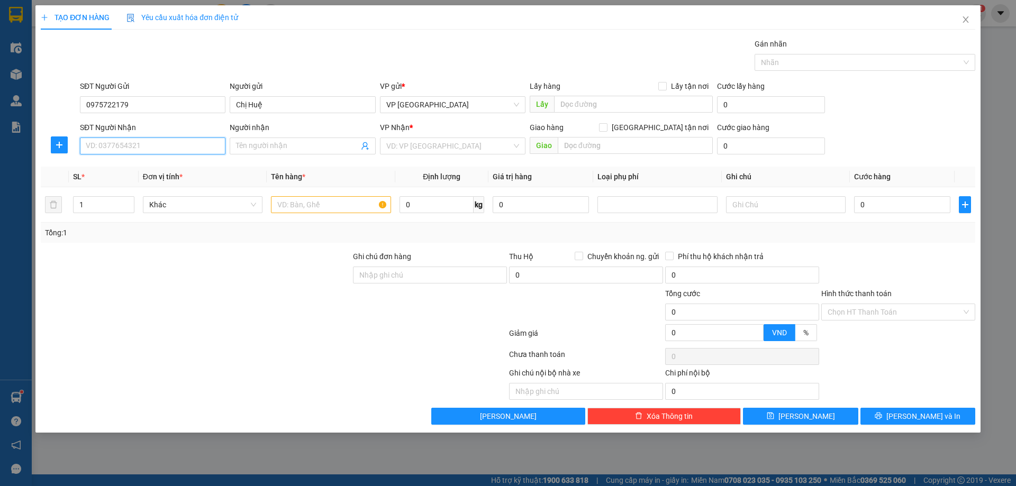
click at [190, 139] on input "SĐT Người Nhận" at bounding box center [152, 146] width 145 height 17
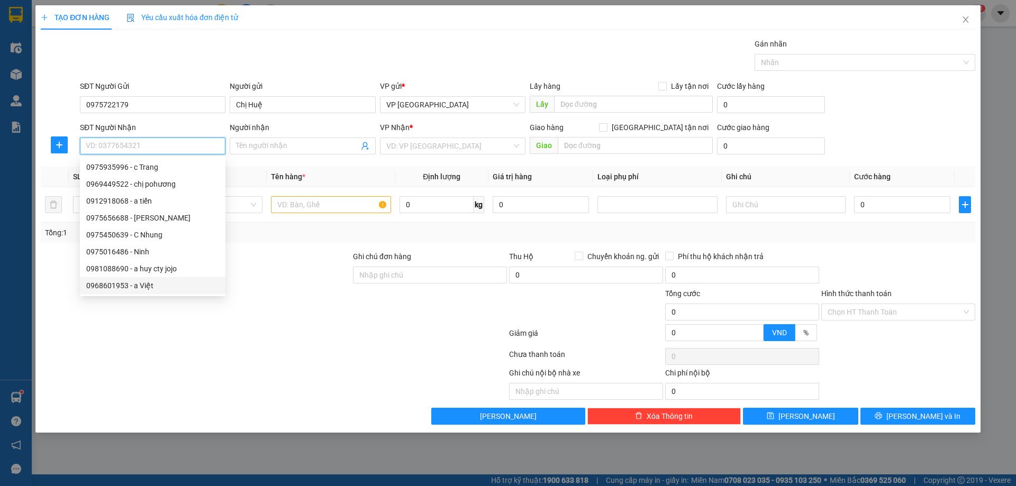
click at [170, 285] on div "0968601953 - a Việt" at bounding box center [152, 286] width 133 height 12
type input "0968601953"
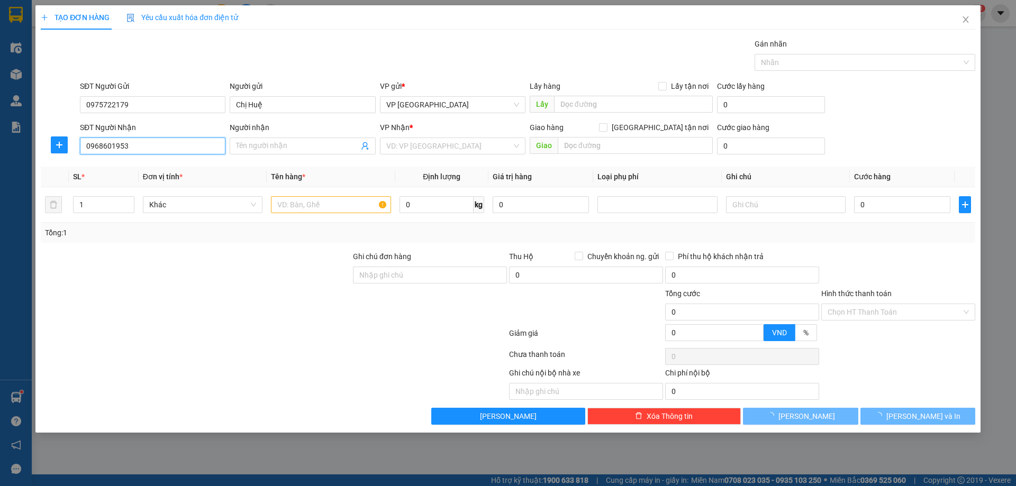
type input "a Việt"
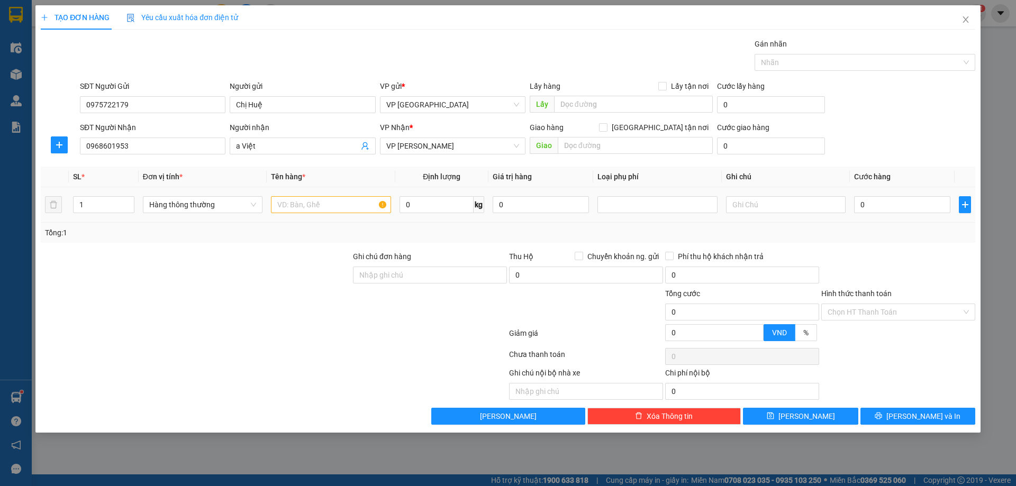
click at [344, 193] on td at bounding box center [331, 204] width 128 height 35
click at [341, 223] on div "Tổng: 1" at bounding box center [508, 233] width 934 height 20
click at [347, 208] on input "text" at bounding box center [331, 204] width 120 height 17
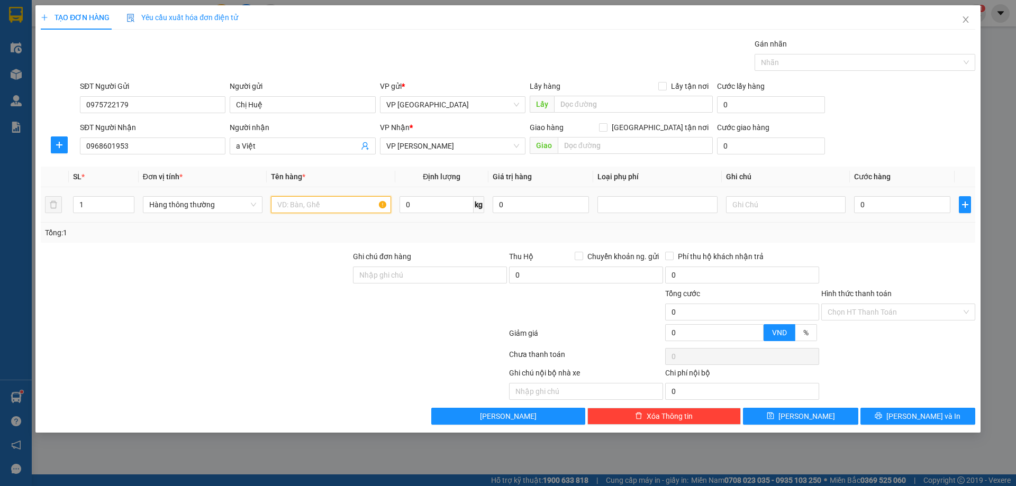
click at [347, 208] on input "text" at bounding box center [331, 204] width 120 height 17
type input "hct mẫu"
click at [908, 210] on input "0" at bounding box center [902, 204] width 96 height 17
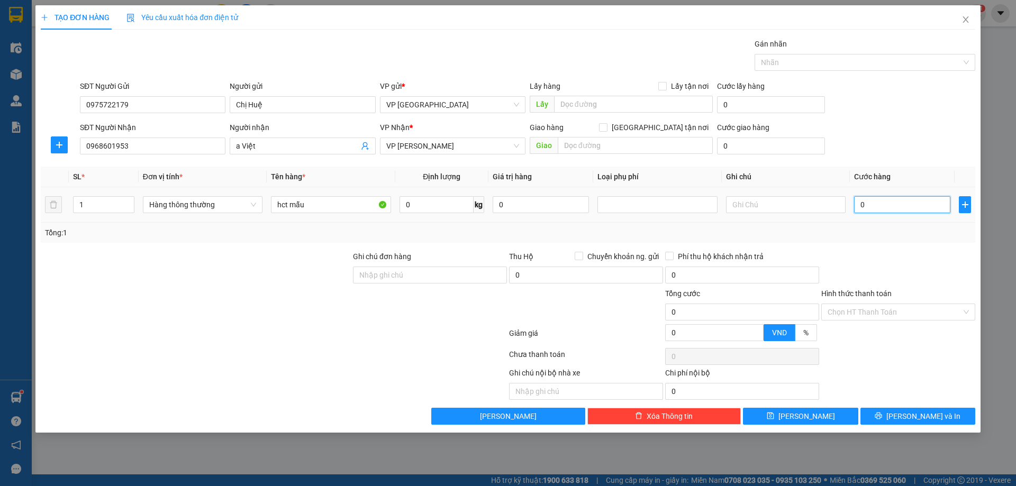
type input "2"
type input "25"
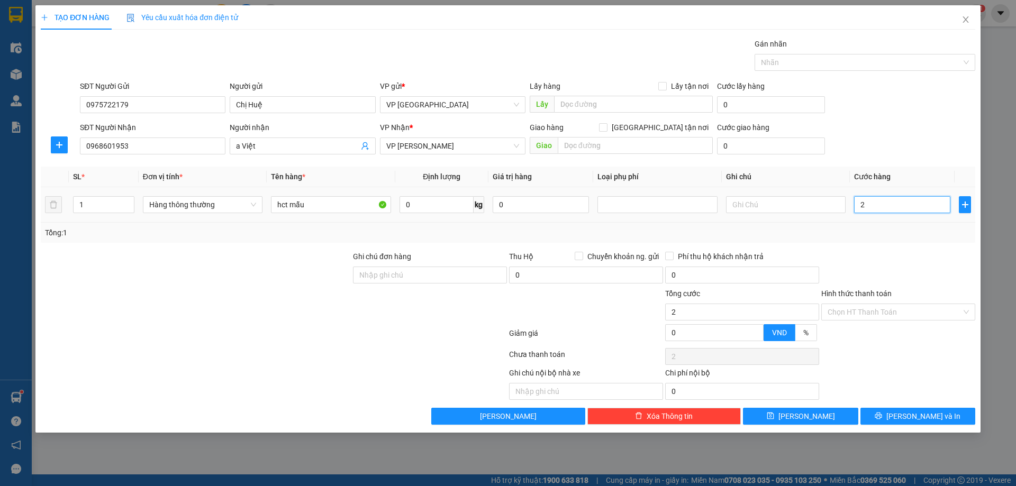
type input "25"
type input "25.000"
click at [899, 166] on div "Transit Pickup Surcharge Ids Transit Deliver Surcharge Ids Transit Deliver Surc…" at bounding box center [508, 231] width 934 height 387
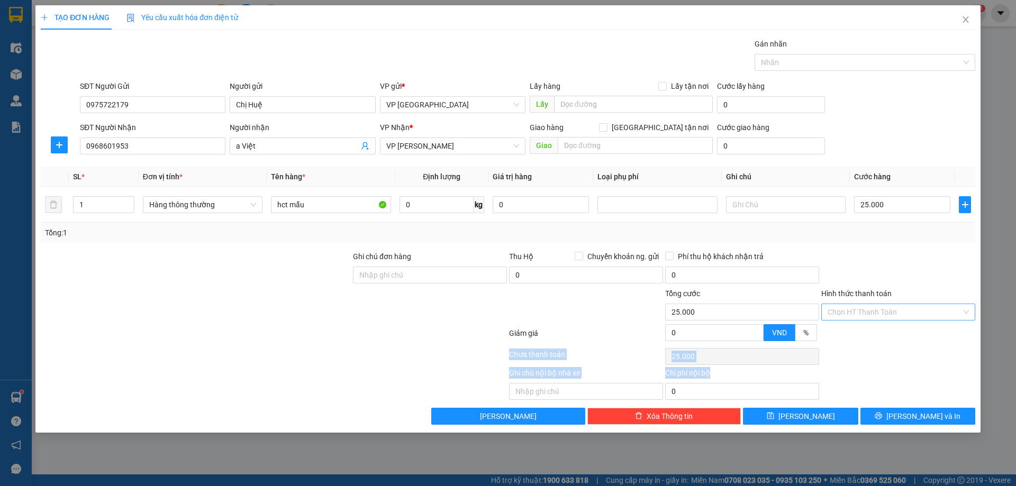
drag, startPoint x: 930, startPoint y: 406, endPoint x: 903, endPoint y: 320, distance: 90.2
click at [903, 321] on div "Transit Pickup Surcharge Ids Transit Deliver Surcharge Ids Transit Deliver Surc…" at bounding box center [508, 231] width 934 height 387
click at [906, 315] on input "Hình thức thanh toán" at bounding box center [894, 312] width 134 height 16
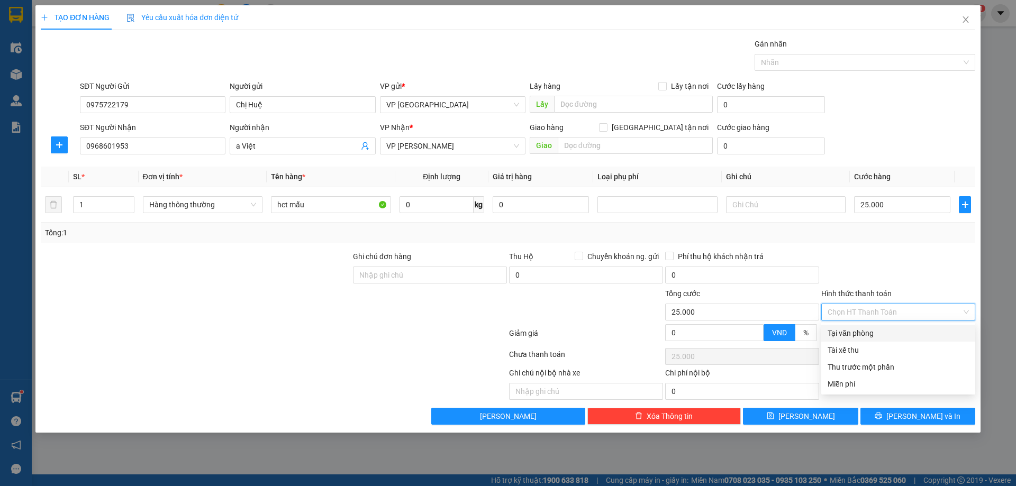
click at [921, 265] on div at bounding box center [898, 269] width 156 height 37
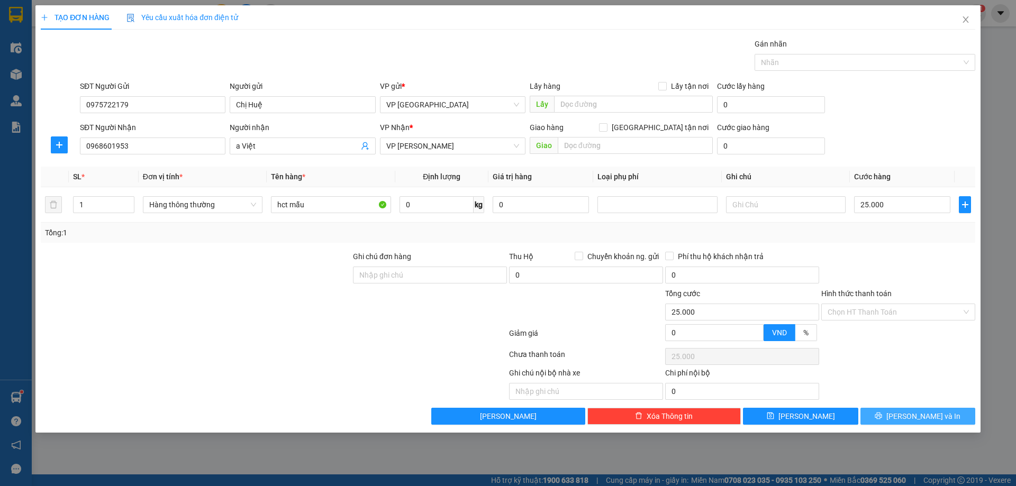
click at [933, 415] on span "Lưu và In" at bounding box center [923, 417] width 74 height 12
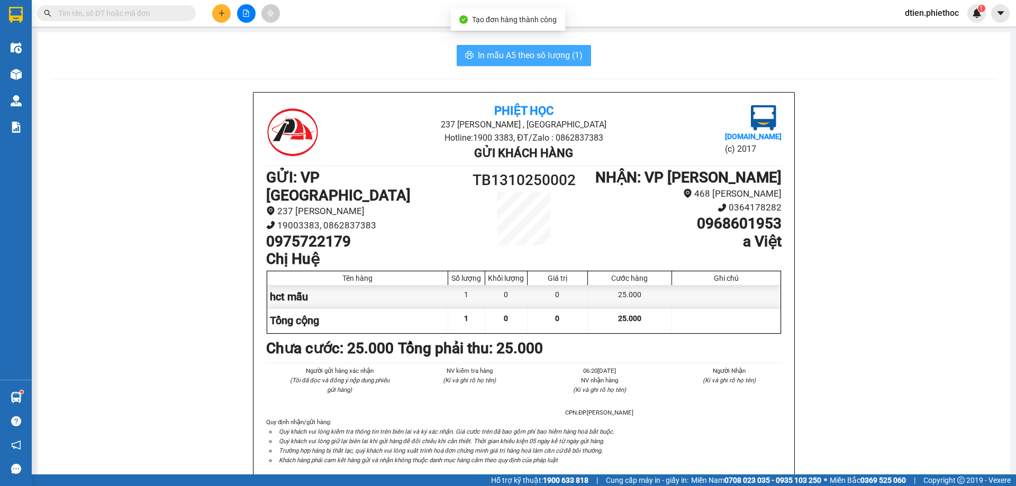
click at [540, 61] on span "In mẫu A5 theo số lượng (1)" at bounding box center [530, 55] width 105 height 13
